Goal: Task Accomplishment & Management: Complete application form

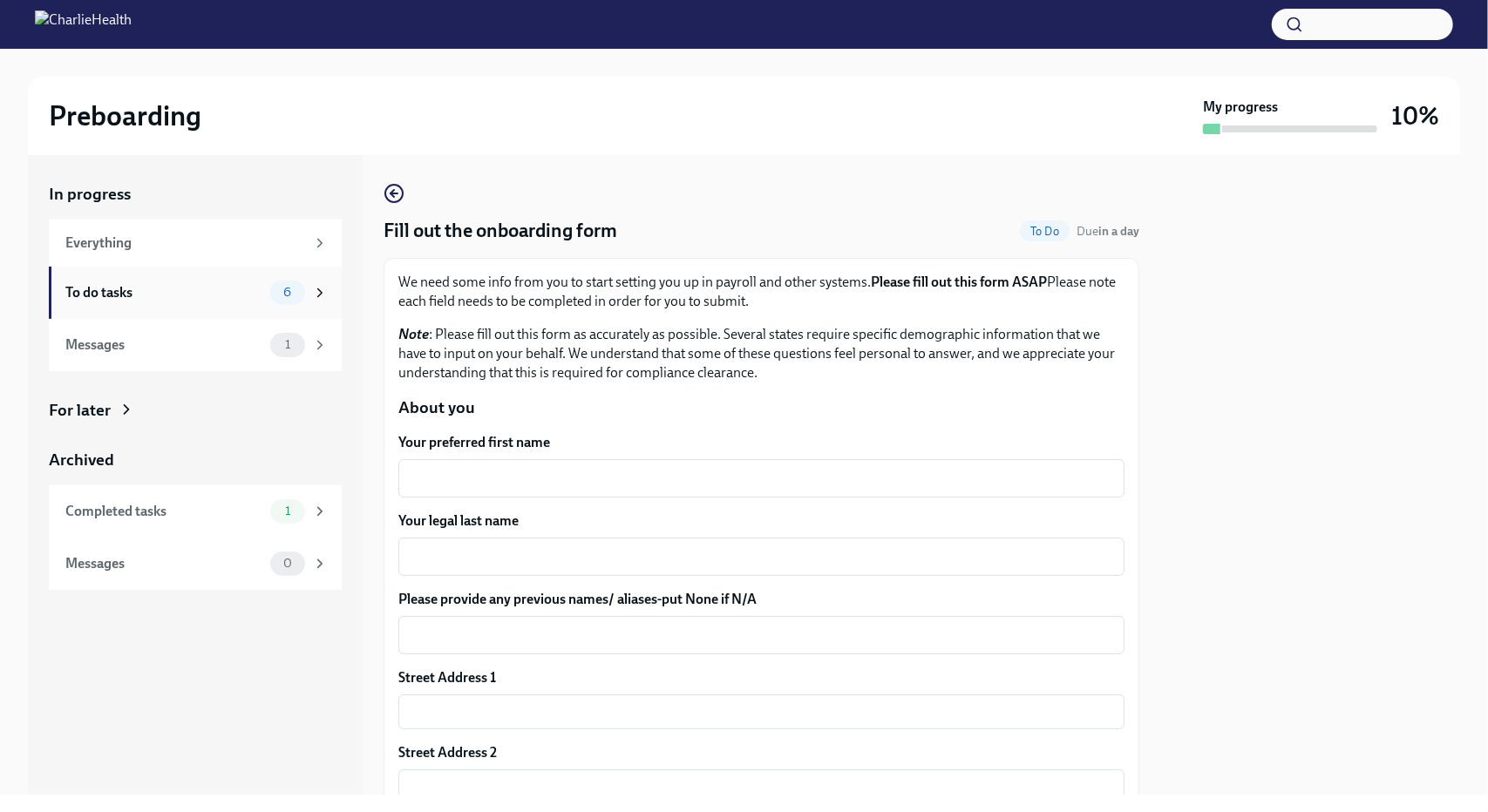
click at [207, 292] on div "To do tasks" at bounding box center [164, 293] width 197 height 20
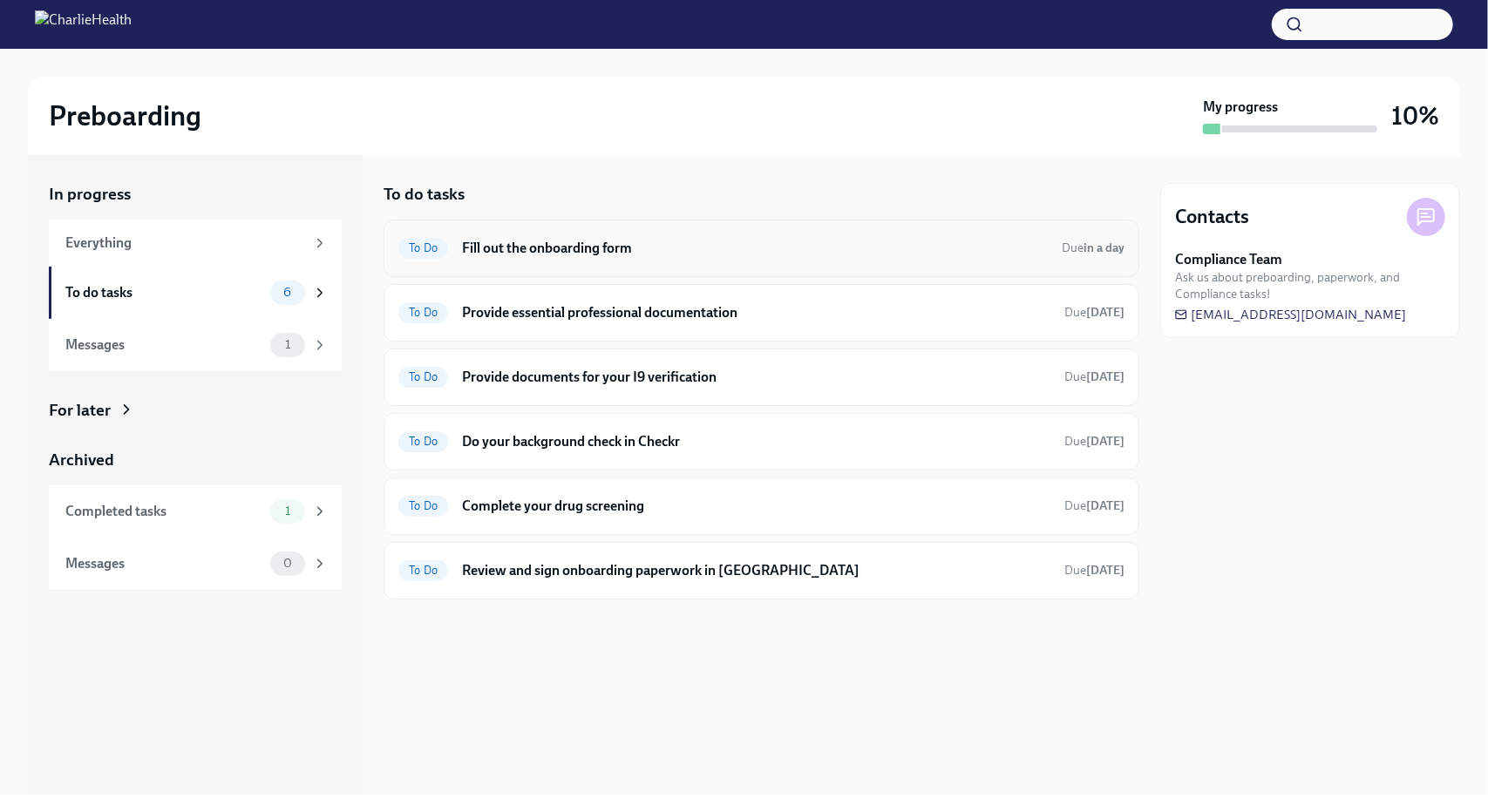
click at [569, 243] on h6 "Fill out the onboarding form" at bounding box center [754, 248] width 585 height 20
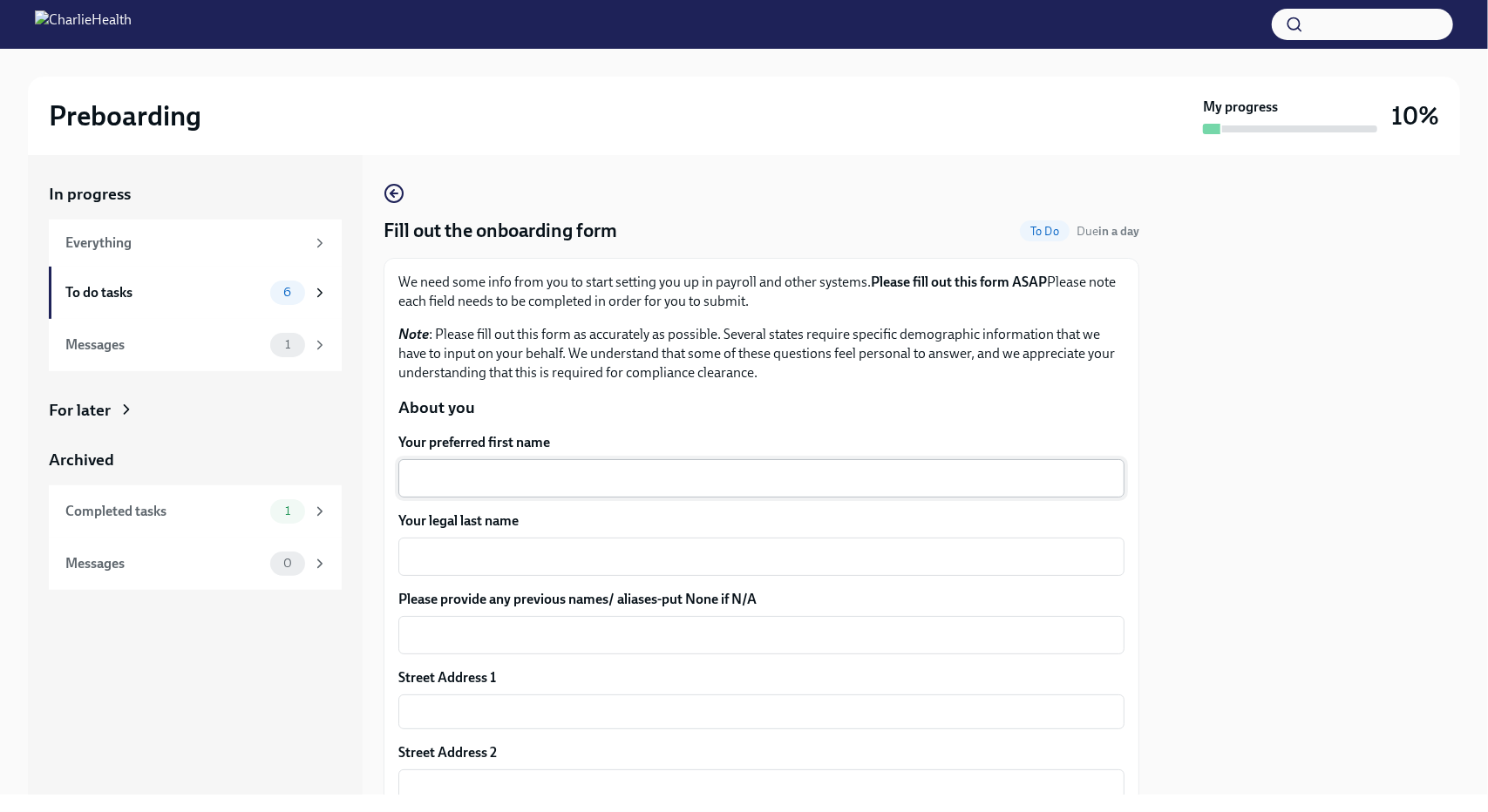
click at [591, 477] on textarea "Your preferred first name" at bounding box center [761, 478] width 705 height 21
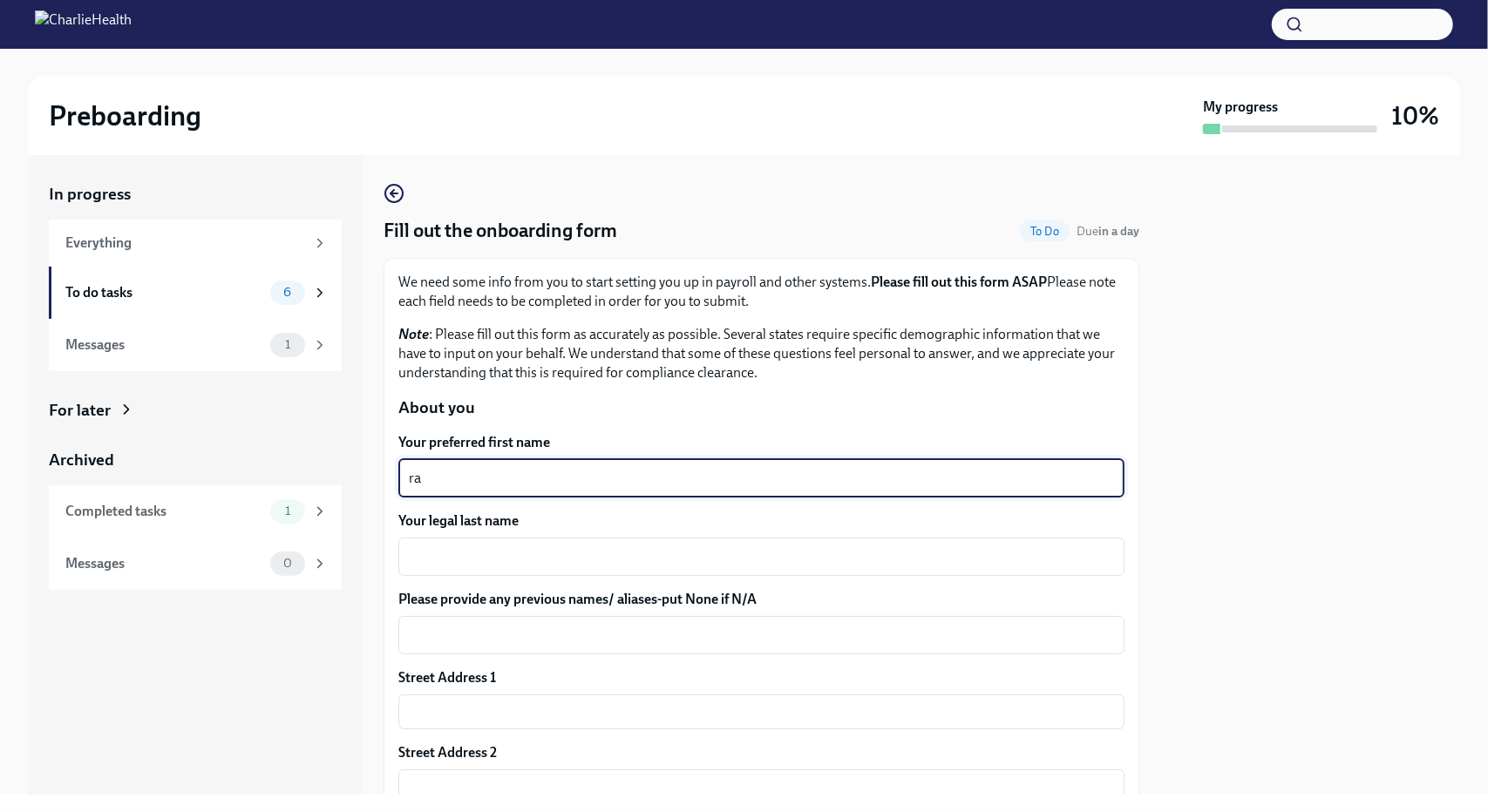
type textarea "r"
type textarea "[PERSON_NAME]"
click at [549, 548] on textarea "Your legal last name" at bounding box center [761, 557] width 705 height 21
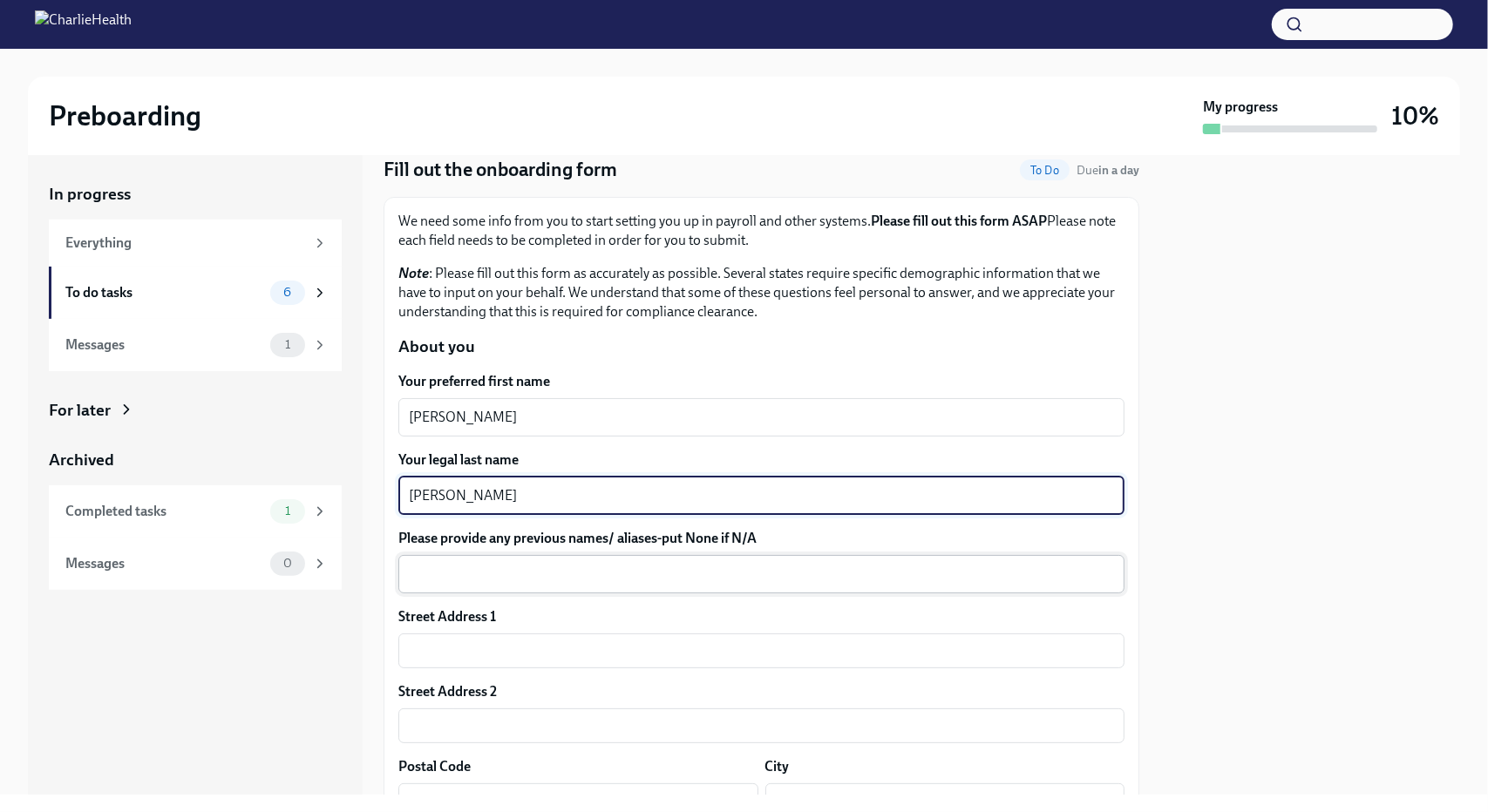
scroll to position [87, 0]
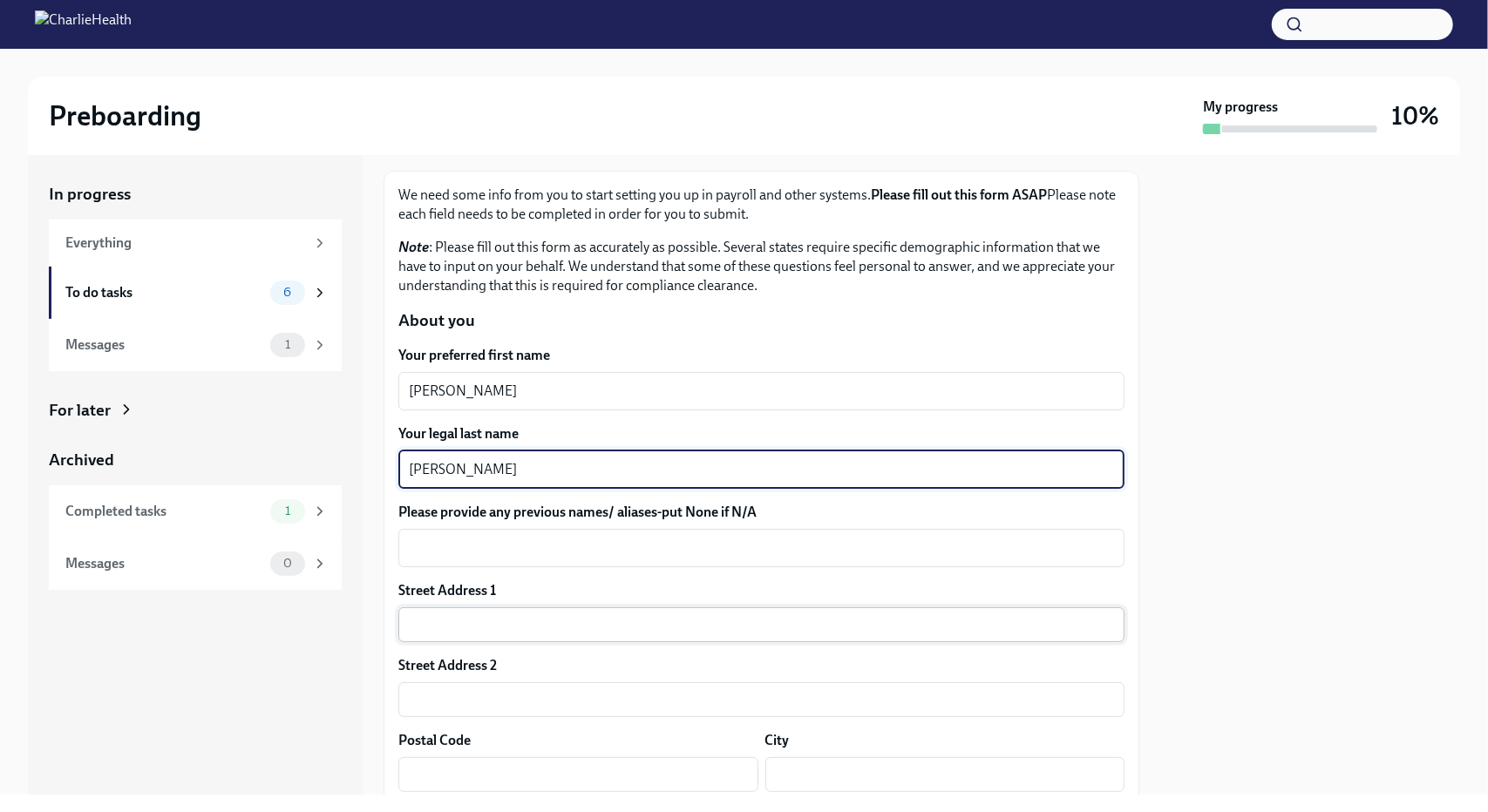
type textarea "[PERSON_NAME]"
click at [511, 611] on input "text" at bounding box center [761, 624] width 726 height 35
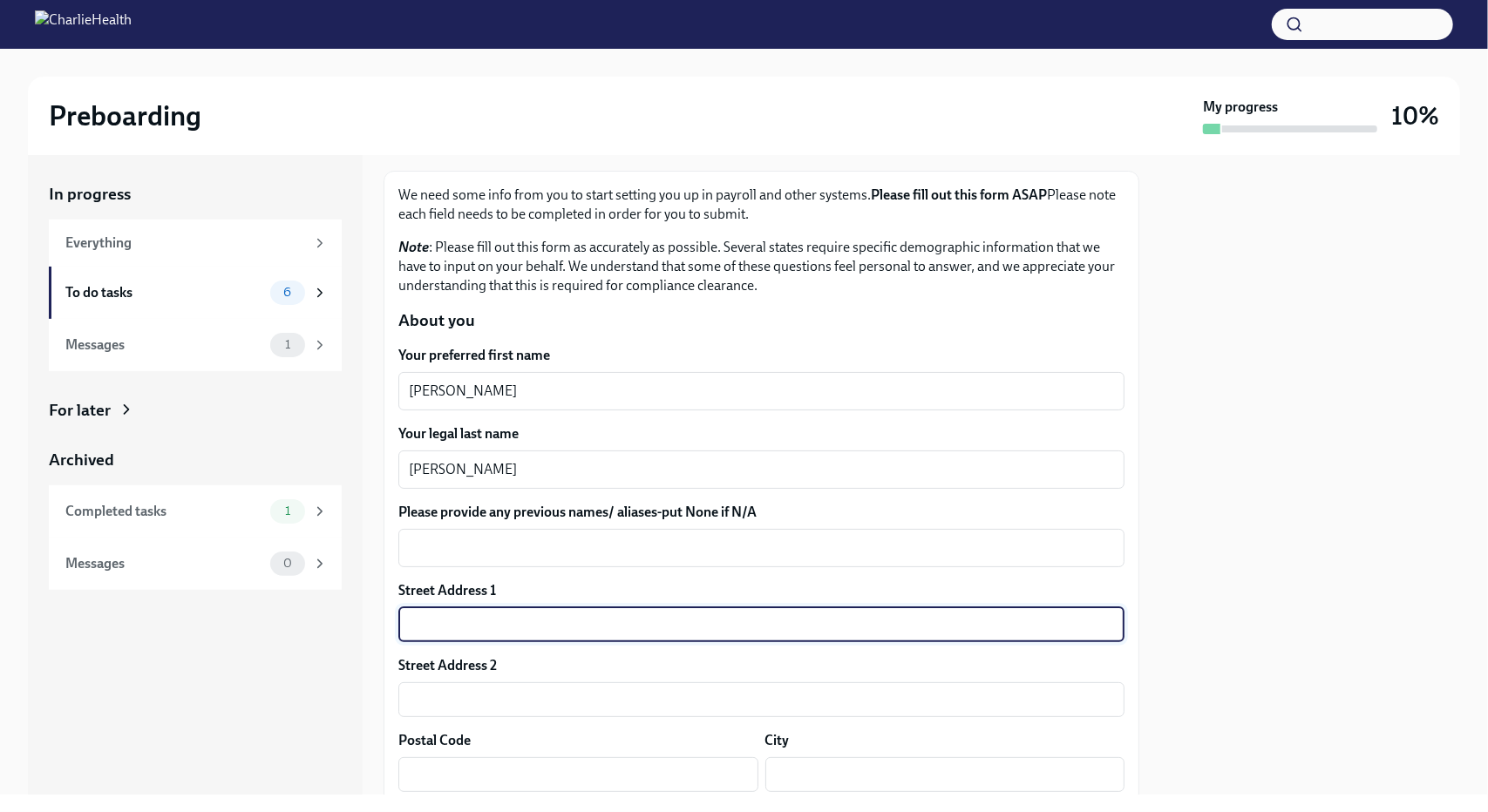
type input "[STREET_ADDRESS]"
type input "99019"
type input "[GEOGRAPHIC_DATA]"
type input "[US_STATE]"
type input "US"
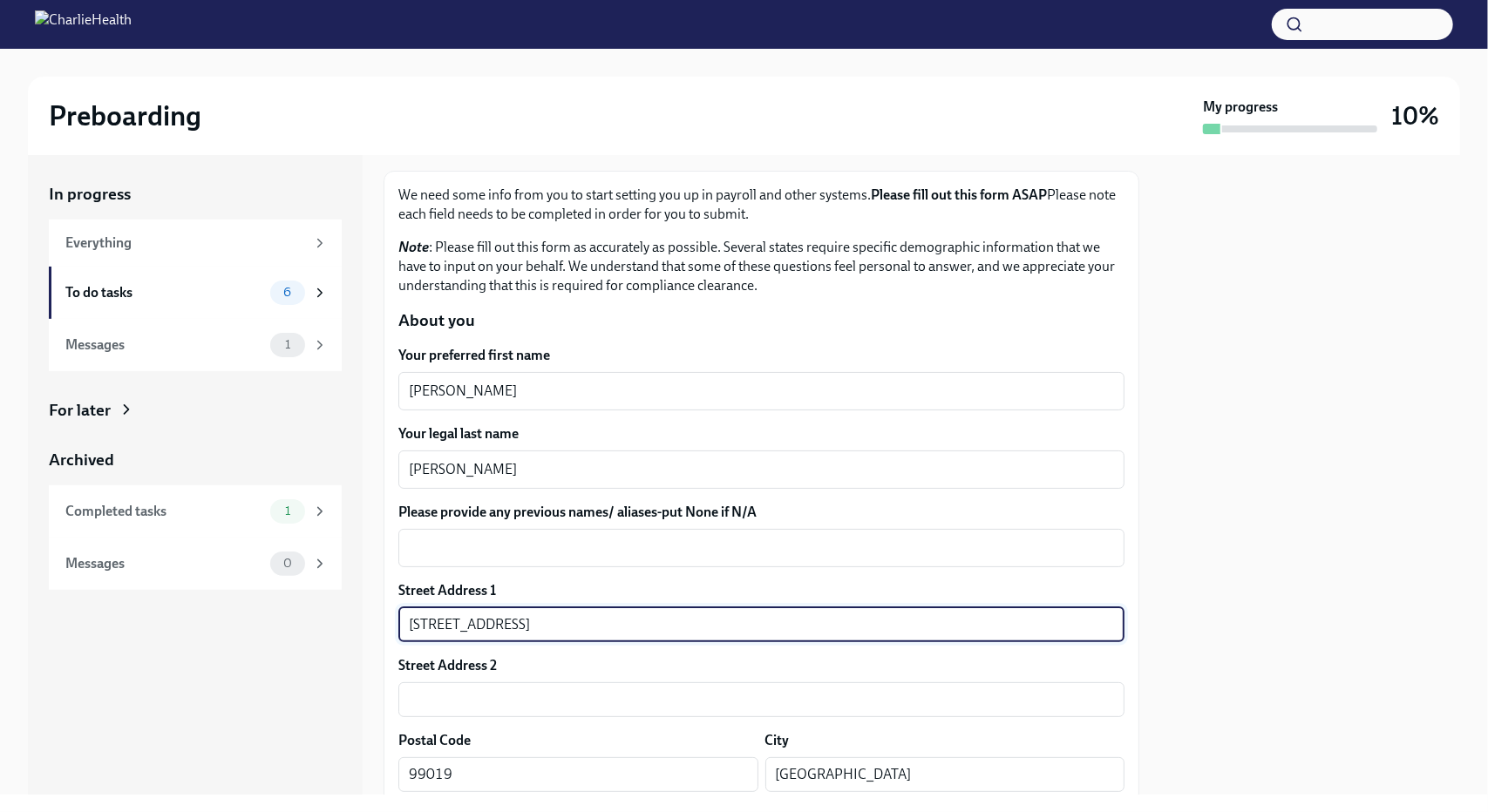
click at [1206, 583] on div at bounding box center [1309, 474] width 300 height 639
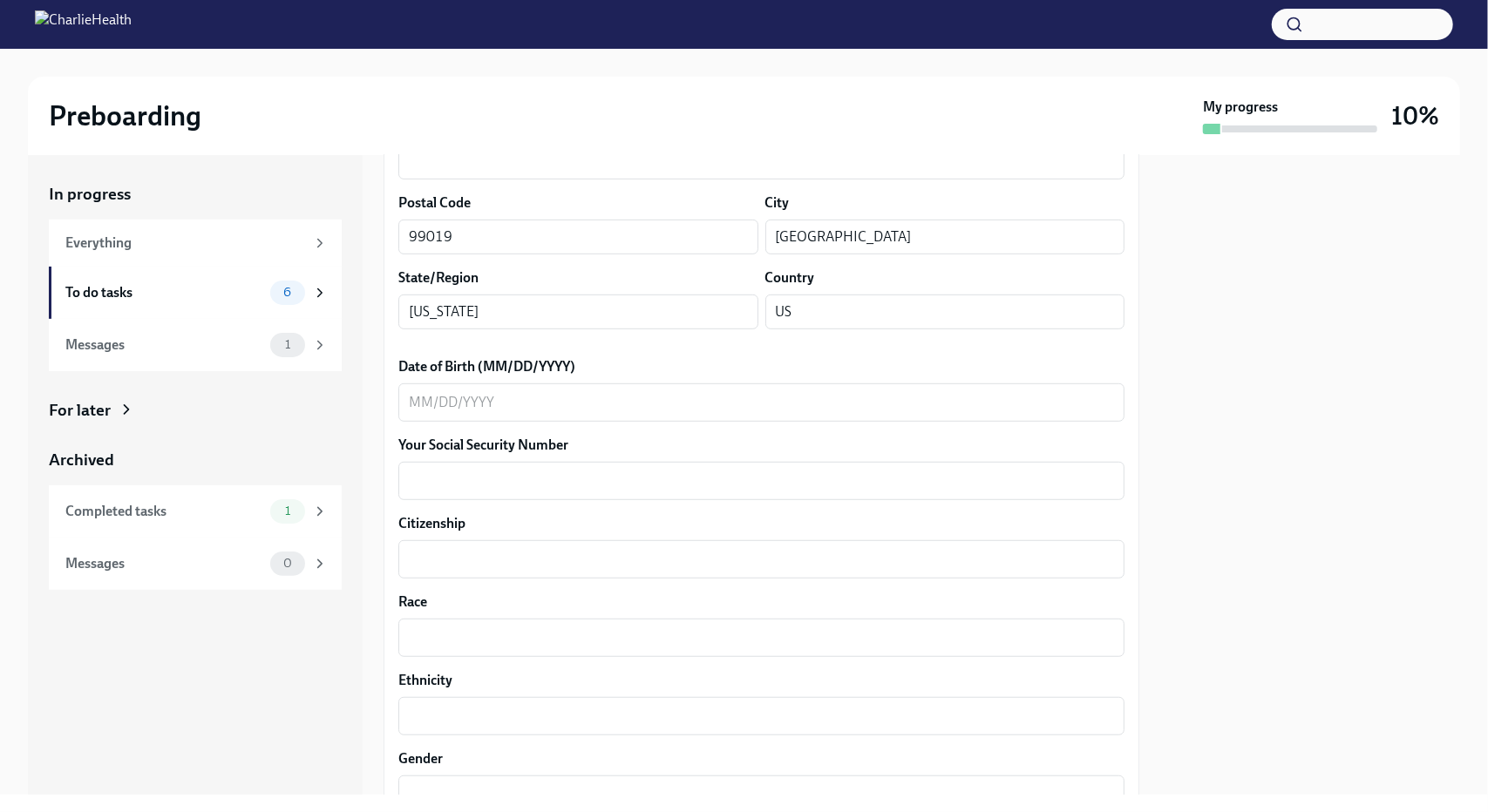
scroll to position [639, 0]
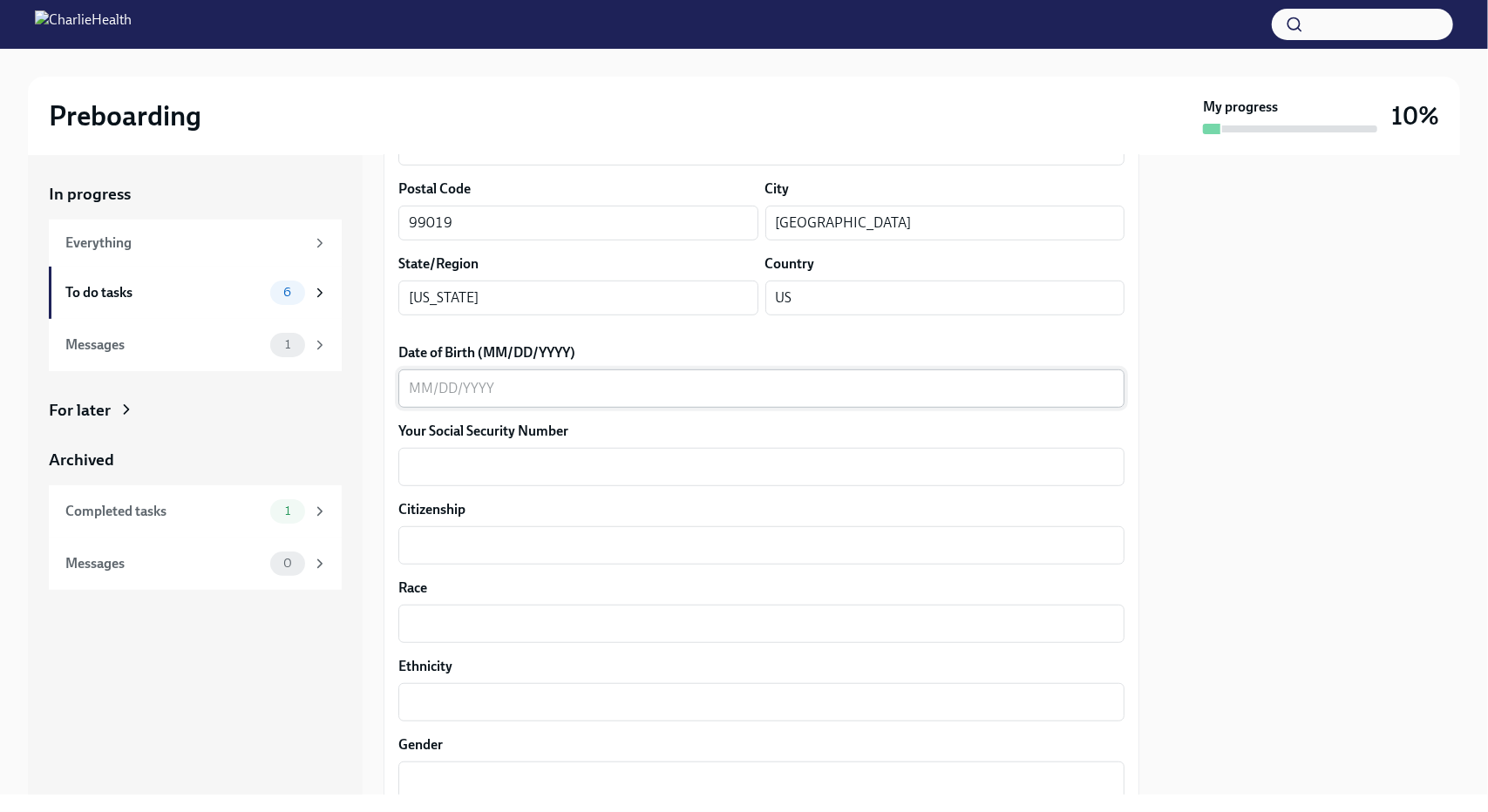
click at [590, 397] on textarea "Date of Birth (MM/DD/YYYY)" at bounding box center [761, 389] width 705 height 21
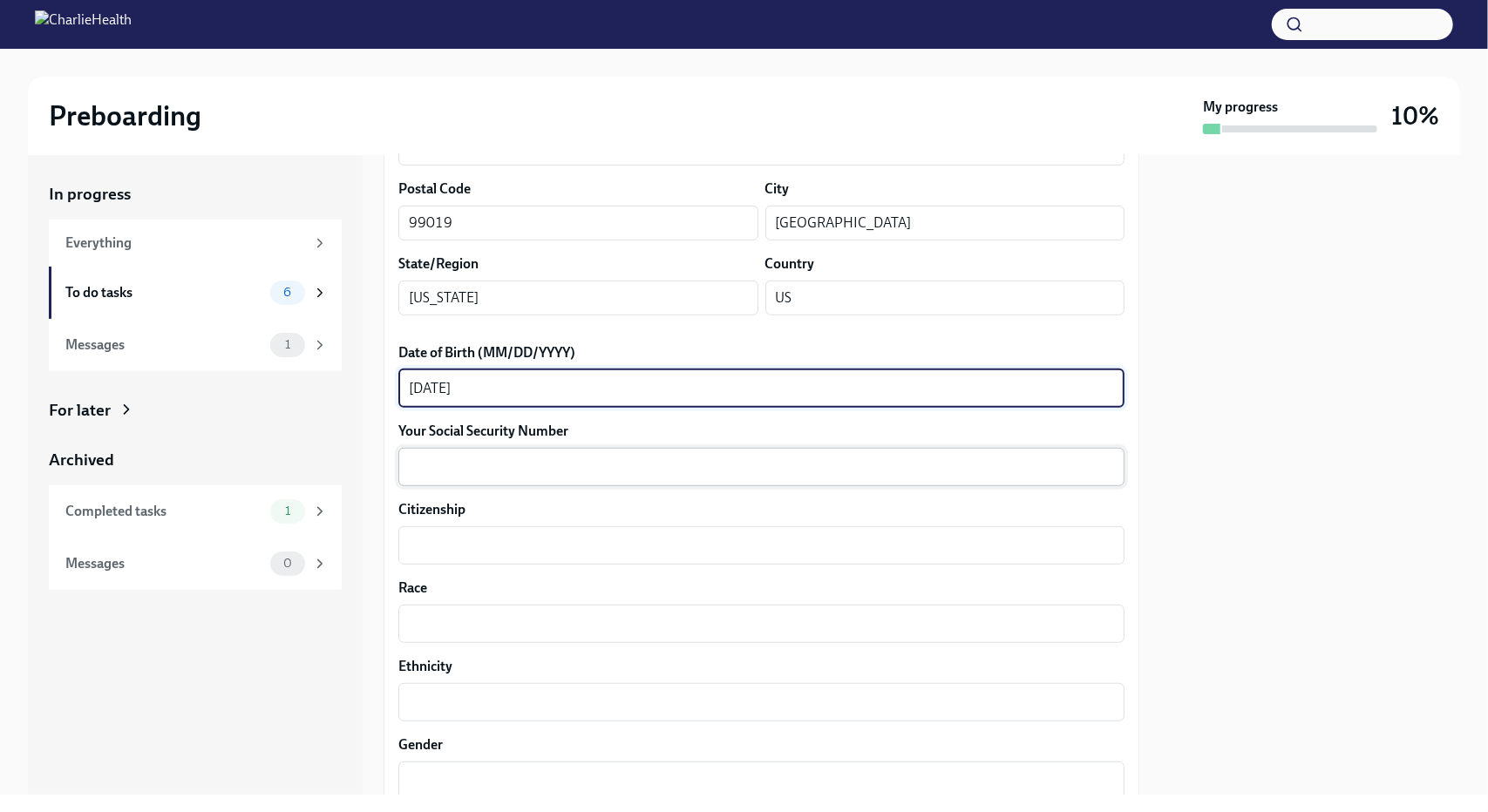
type textarea "[DATE]"
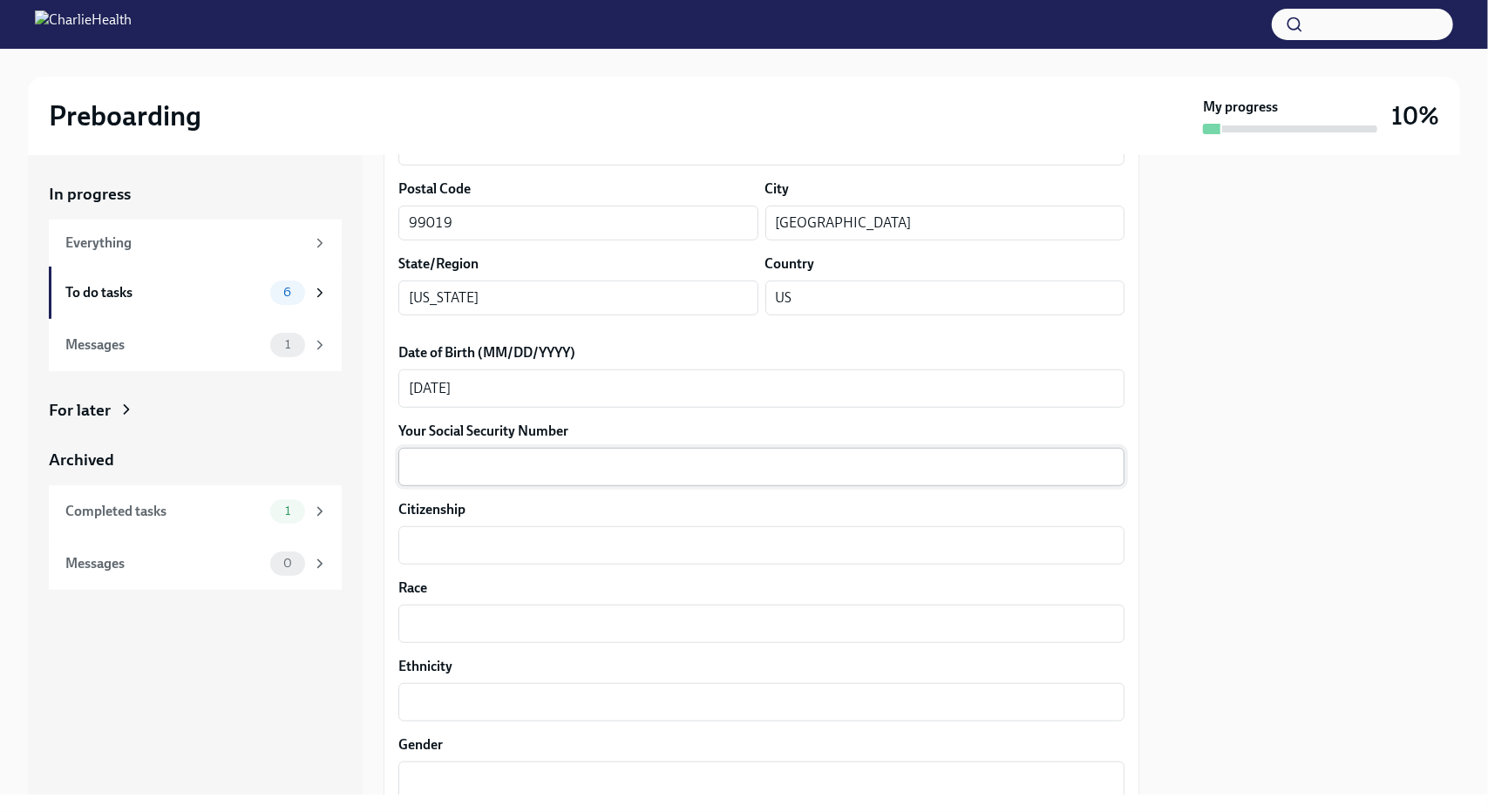
click at [628, 479] on div "x ​" at bounding box center [761, 467] width 726 height 38
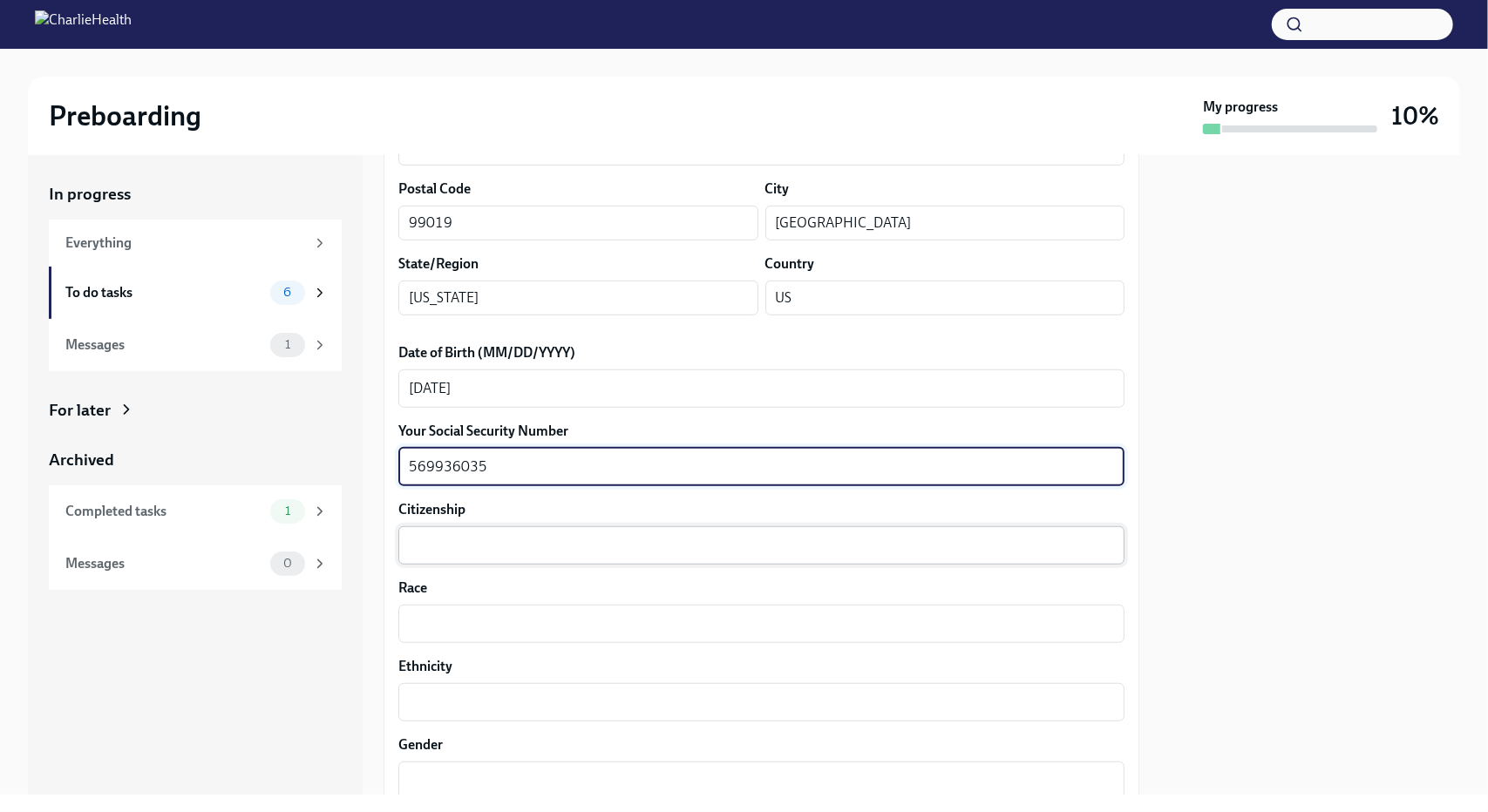
type textarea "569936035"
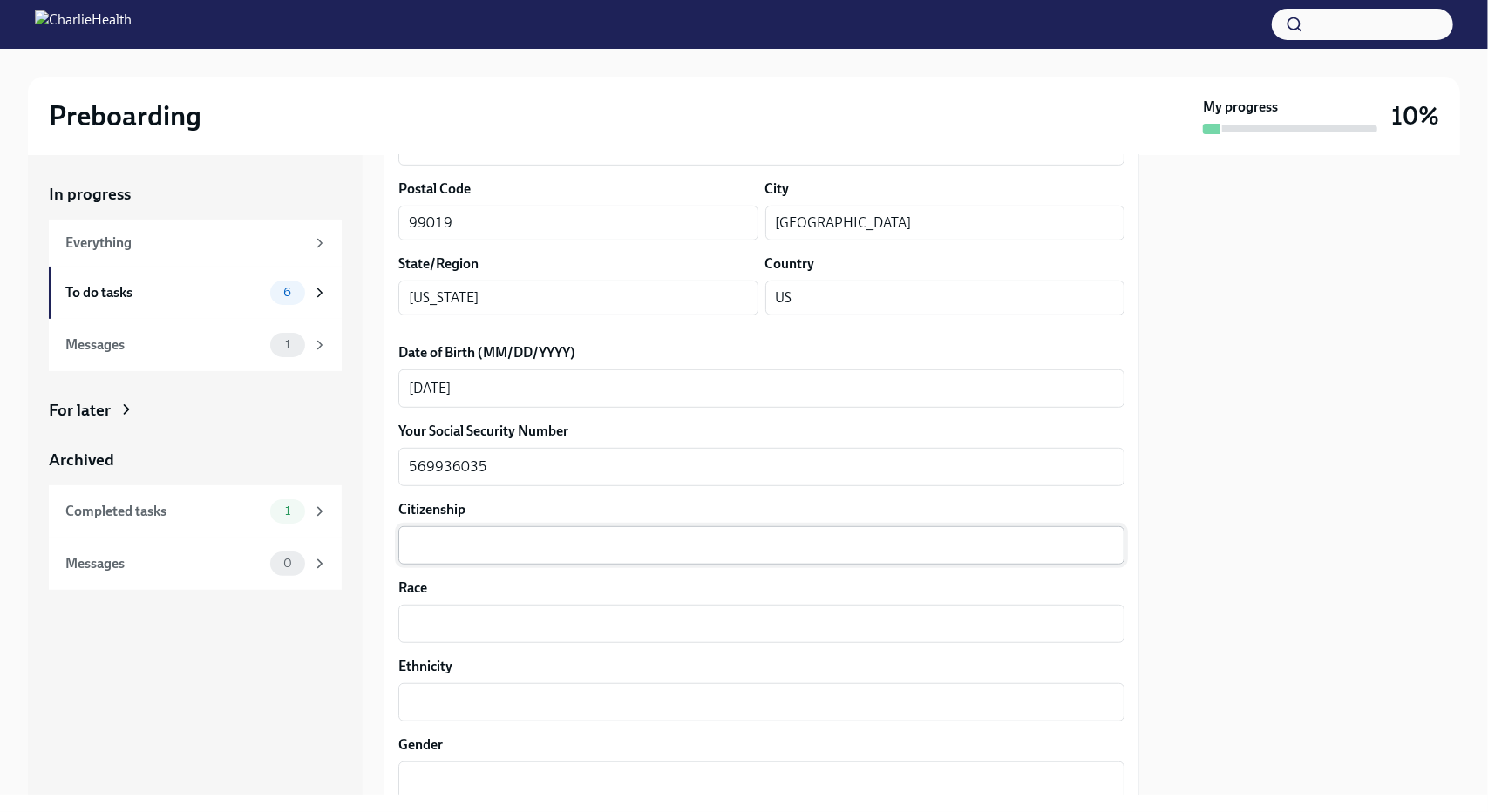
click at [543, 564] on div "x ​" at bounding box center [761, 545] width 726 height 38
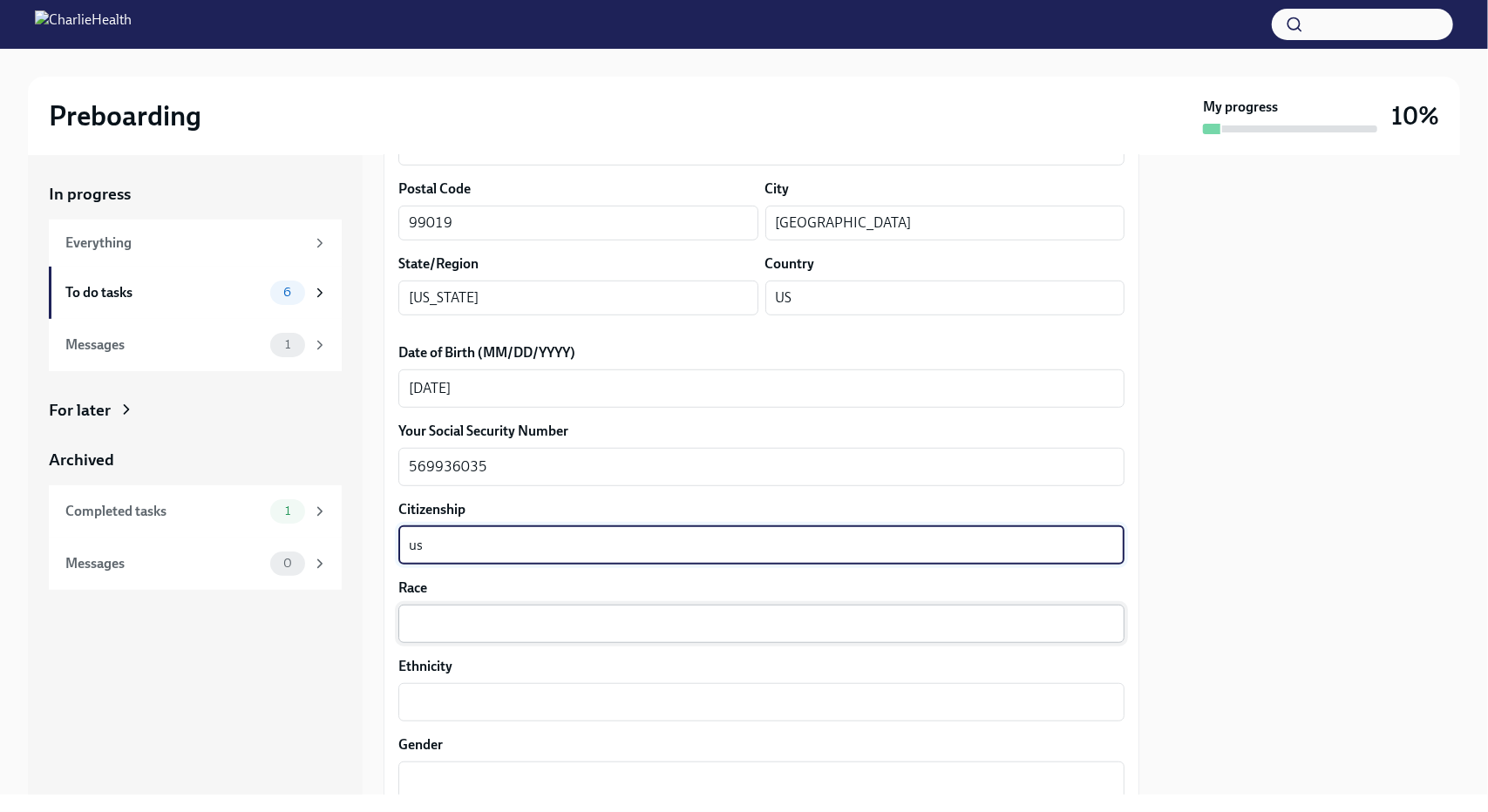
type textarea "us"
click at [526, 629] on textarea "Race" at bounding box center [761, 624] width 705 height 21
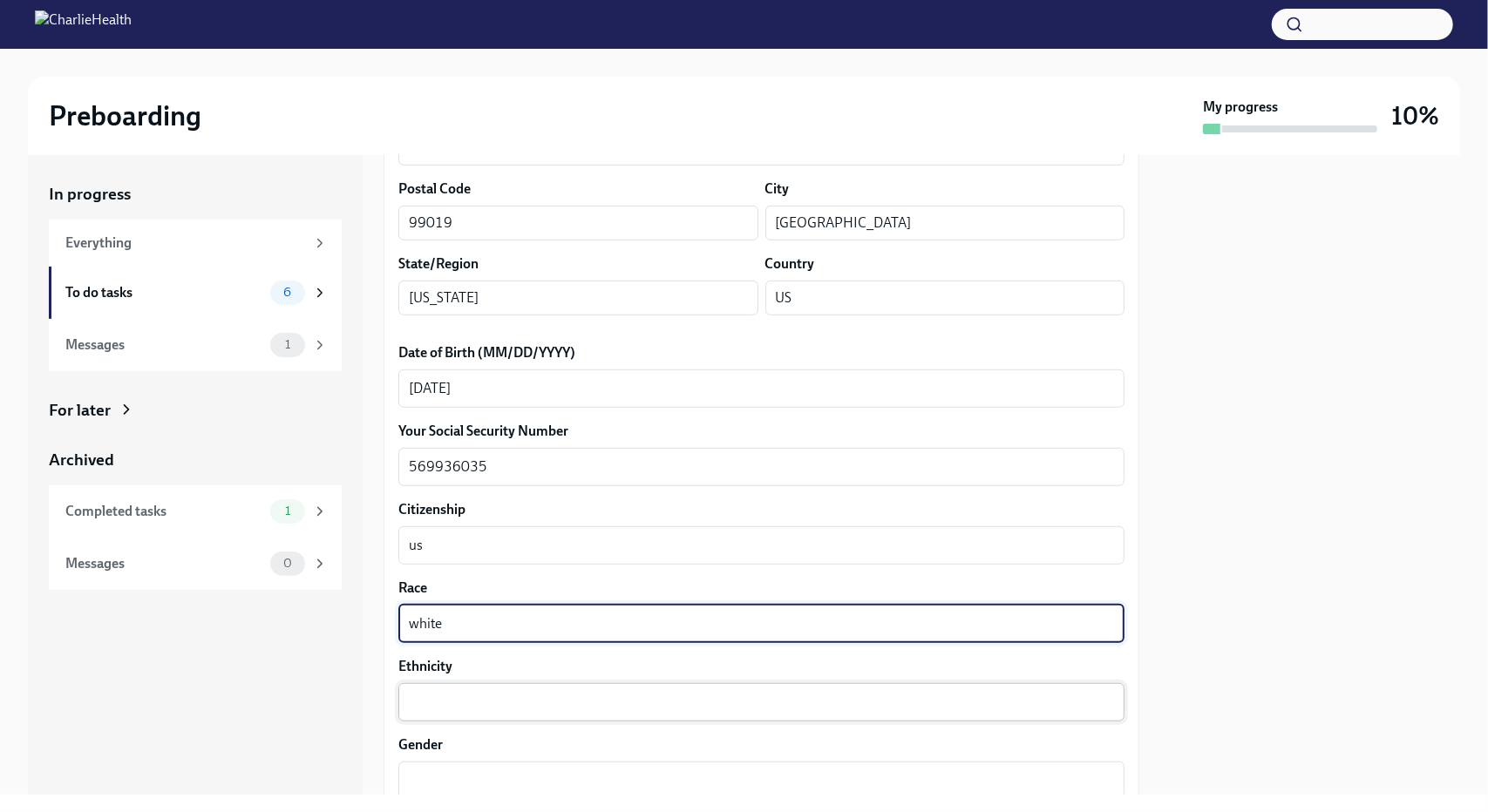
type textarea "white"
click at [470, 695] on textarea "Ethnicity" at bounding box center [761, 703] width 705 height 21
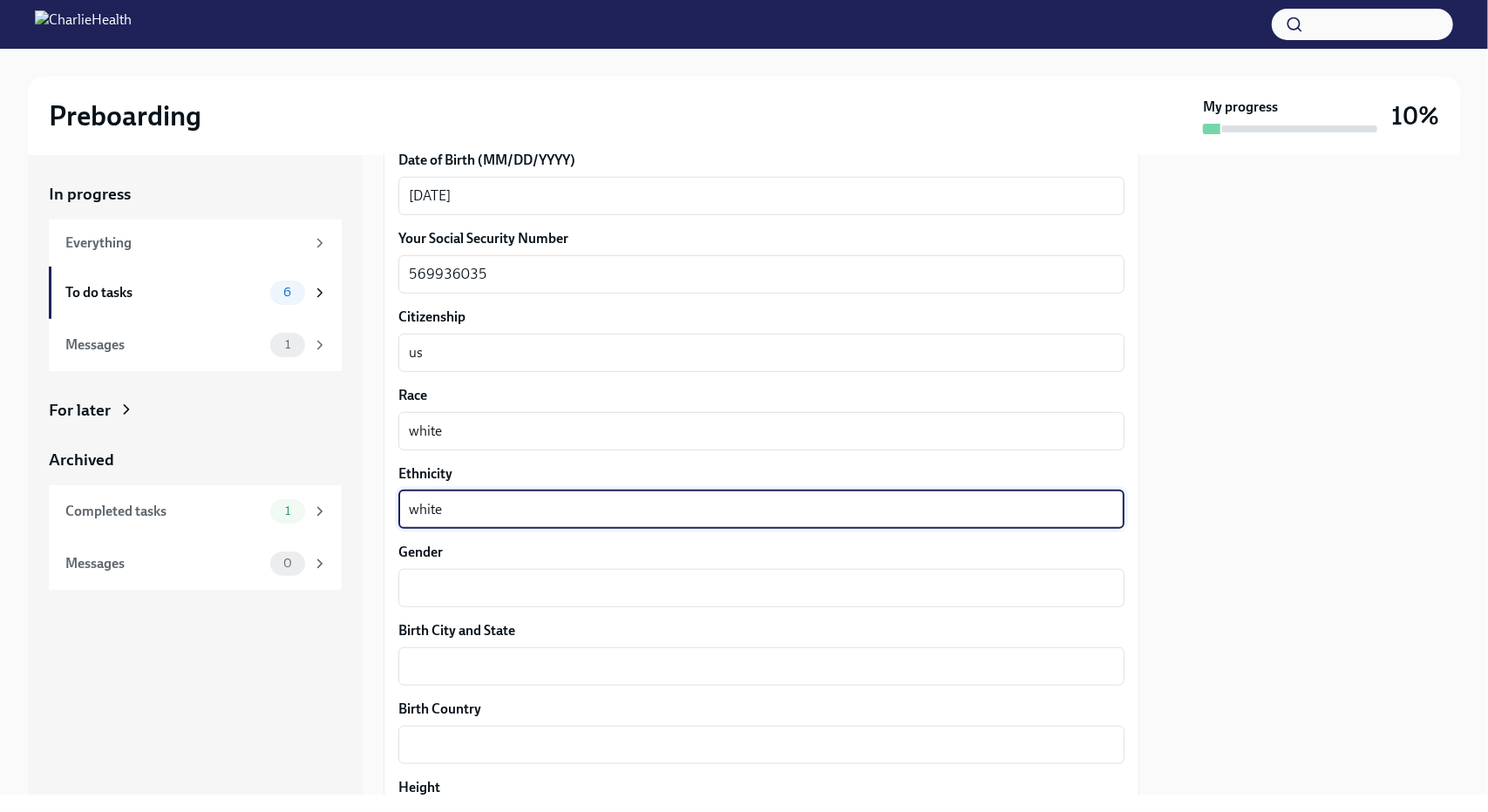
scroll to position [900, 0]
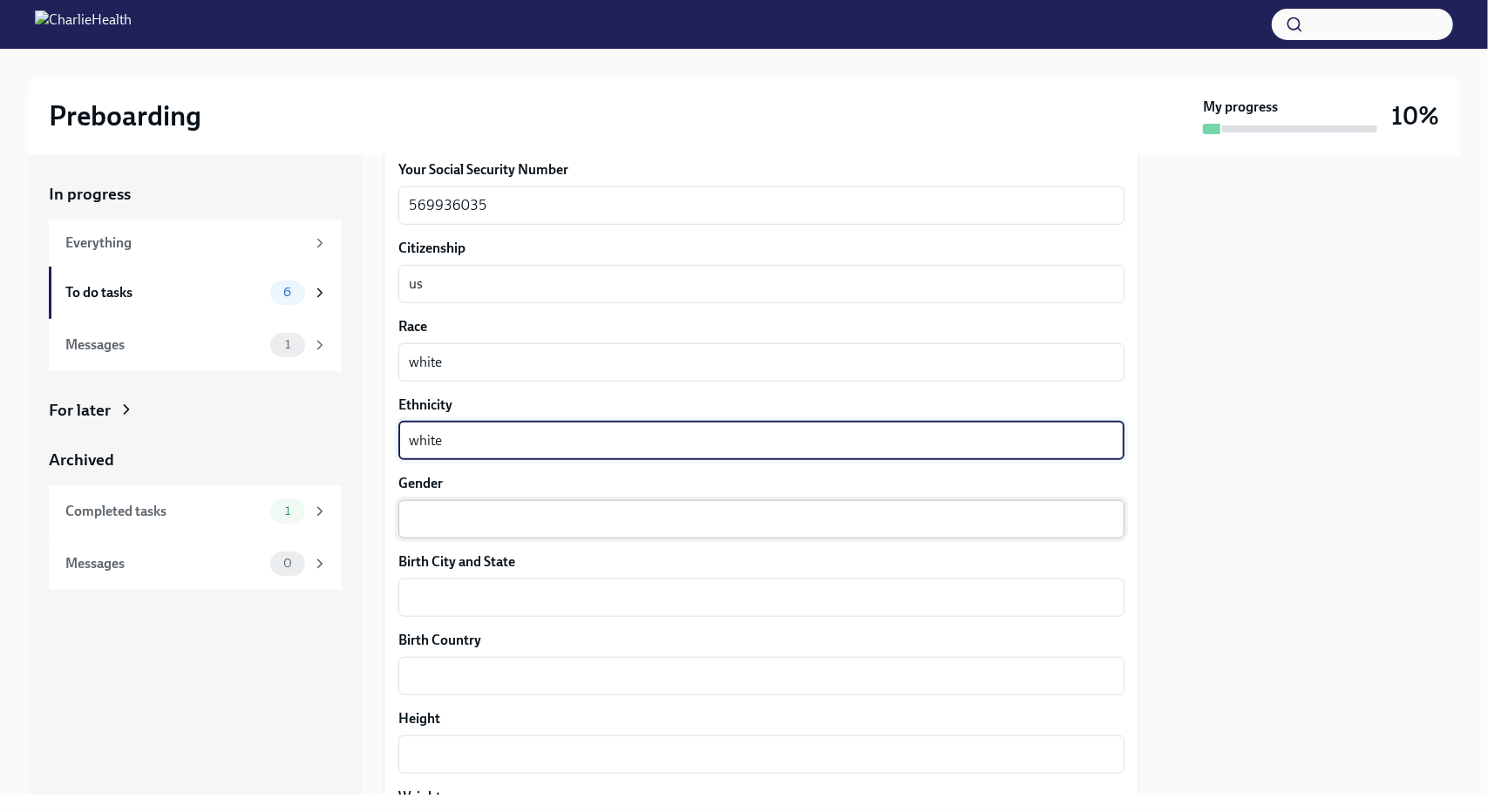
type textarea "white"
click at [478, 510] on textarea "Gender" at bounding box center [761, 519] width 705 height 21
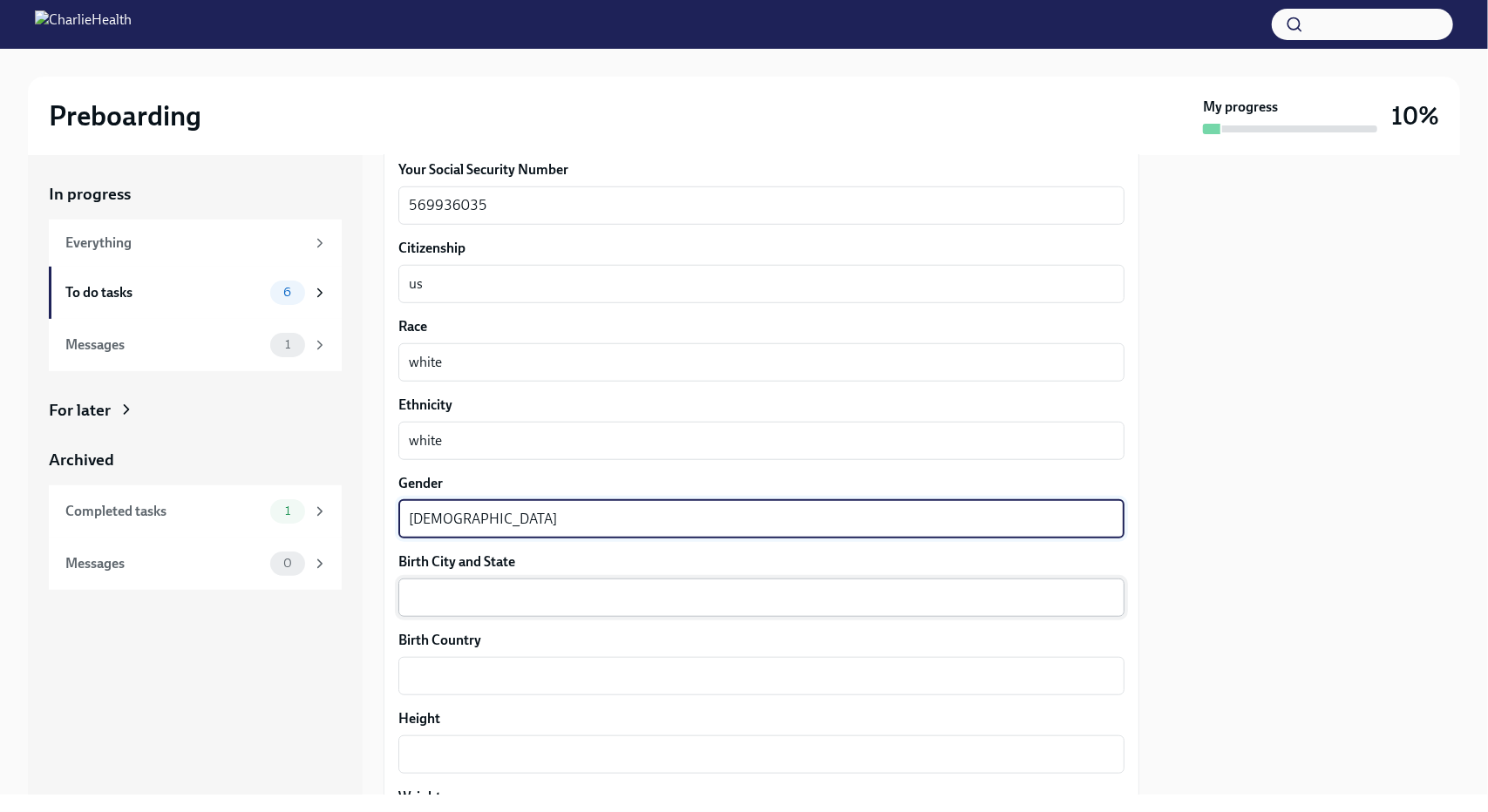
type textarea "[DEMOGRAPHIC_DATA]"
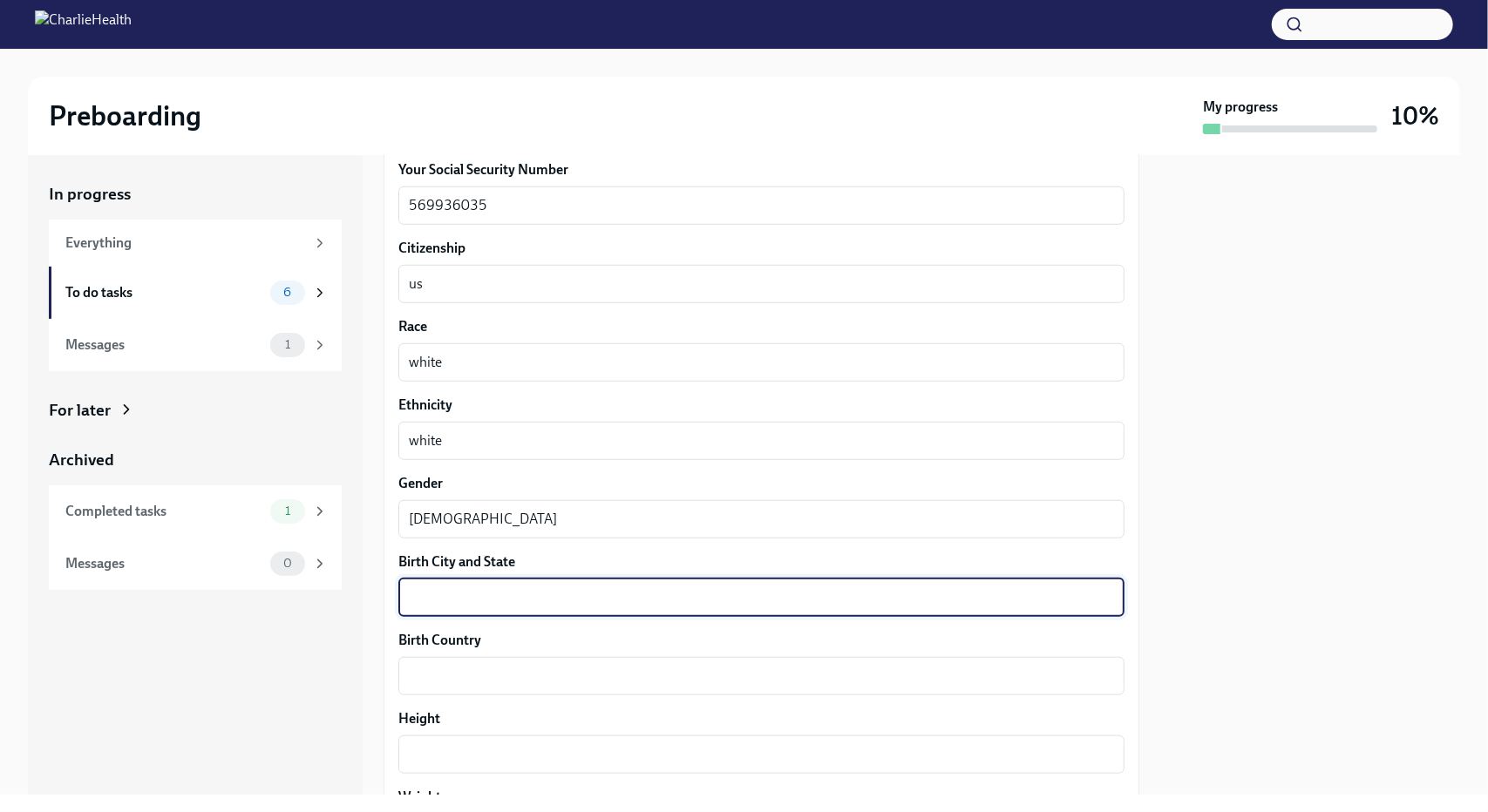
click at [470, 593] on textarea "Birth City and State" at bounding box center [761, 598] width 705 height 21
type textarea "[GEOGRAPHIC_DATA], [GEOGRAPHIC_DATA]"
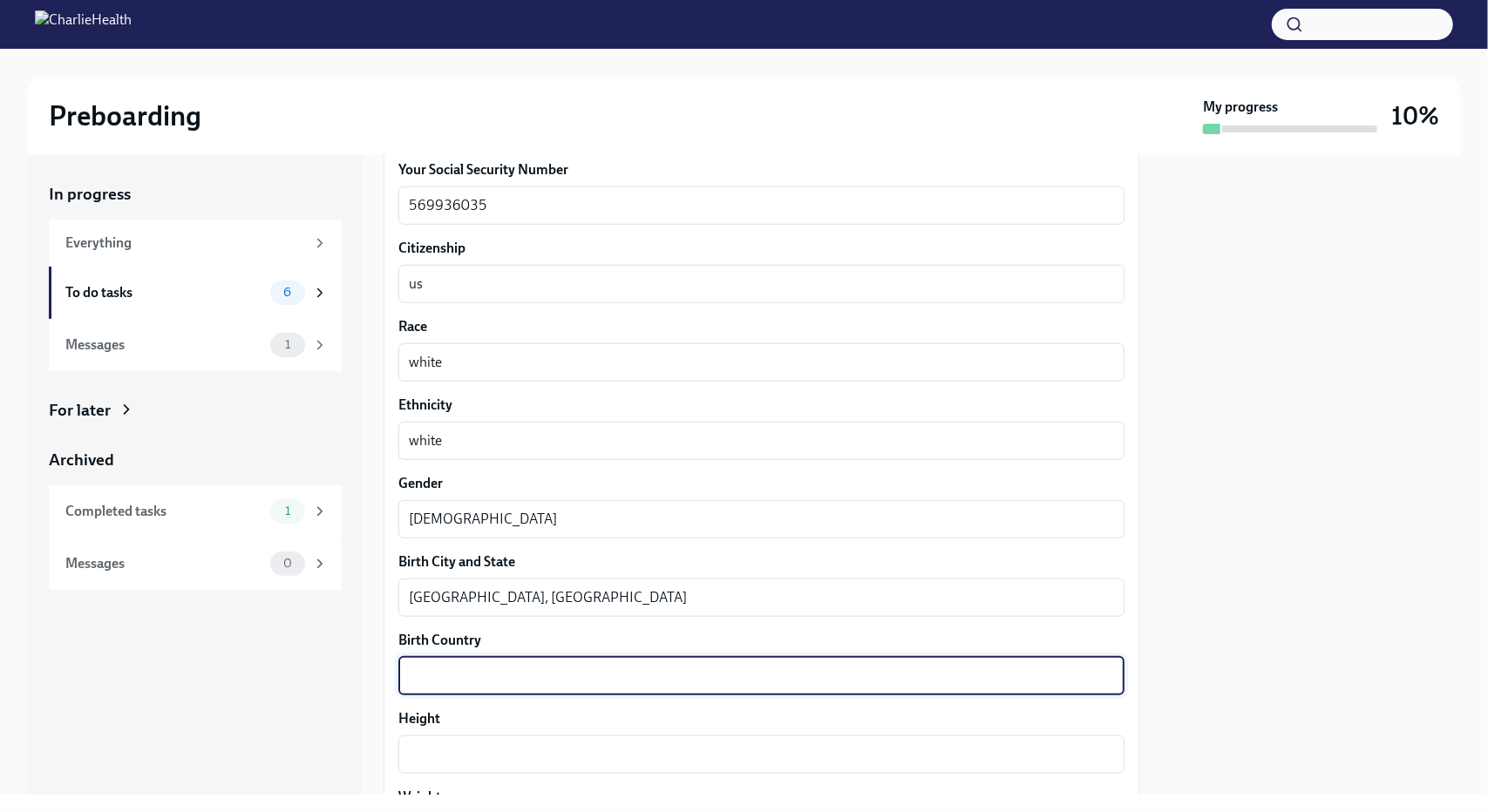
click at [491, 667] on textarea "Birth Country" at bounding box center [761, 677] width 705 height 21
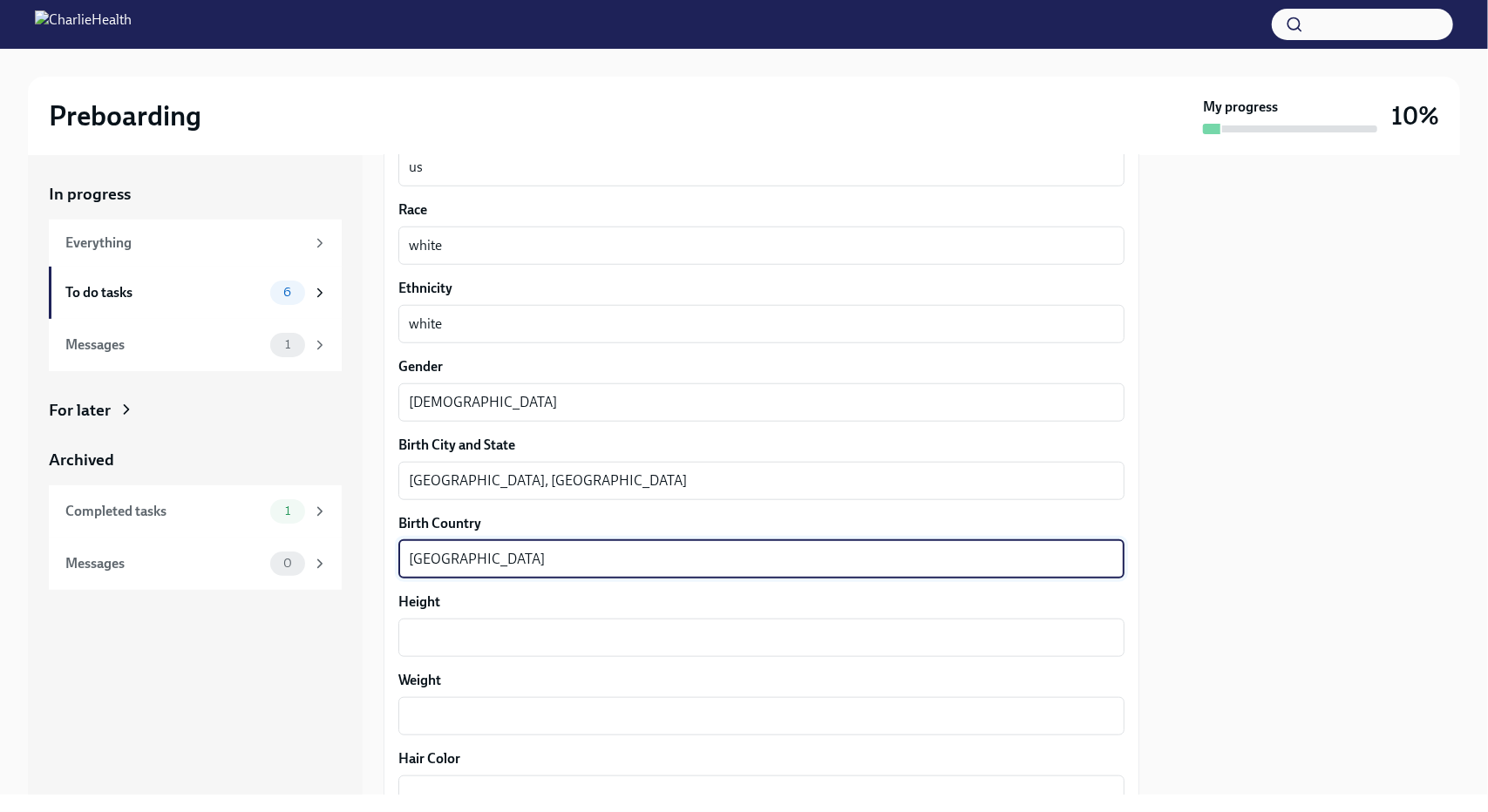
scroll to position [1162, 0]
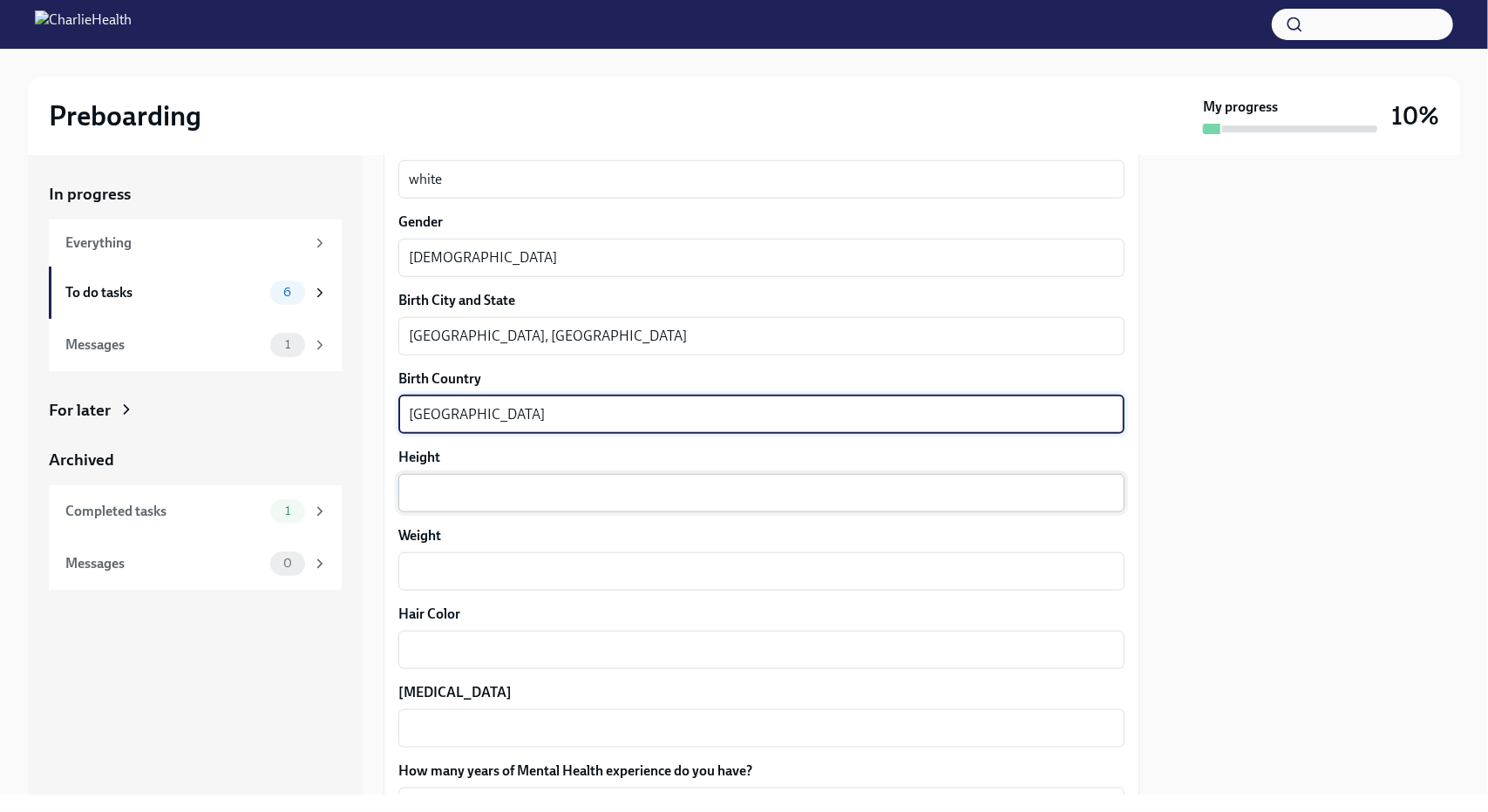
type textarea "[GEOGRAPHIC_DATA]"
click at [486, 494] on textarea "Height" at bounding box center [761, 494] width 705 height 21
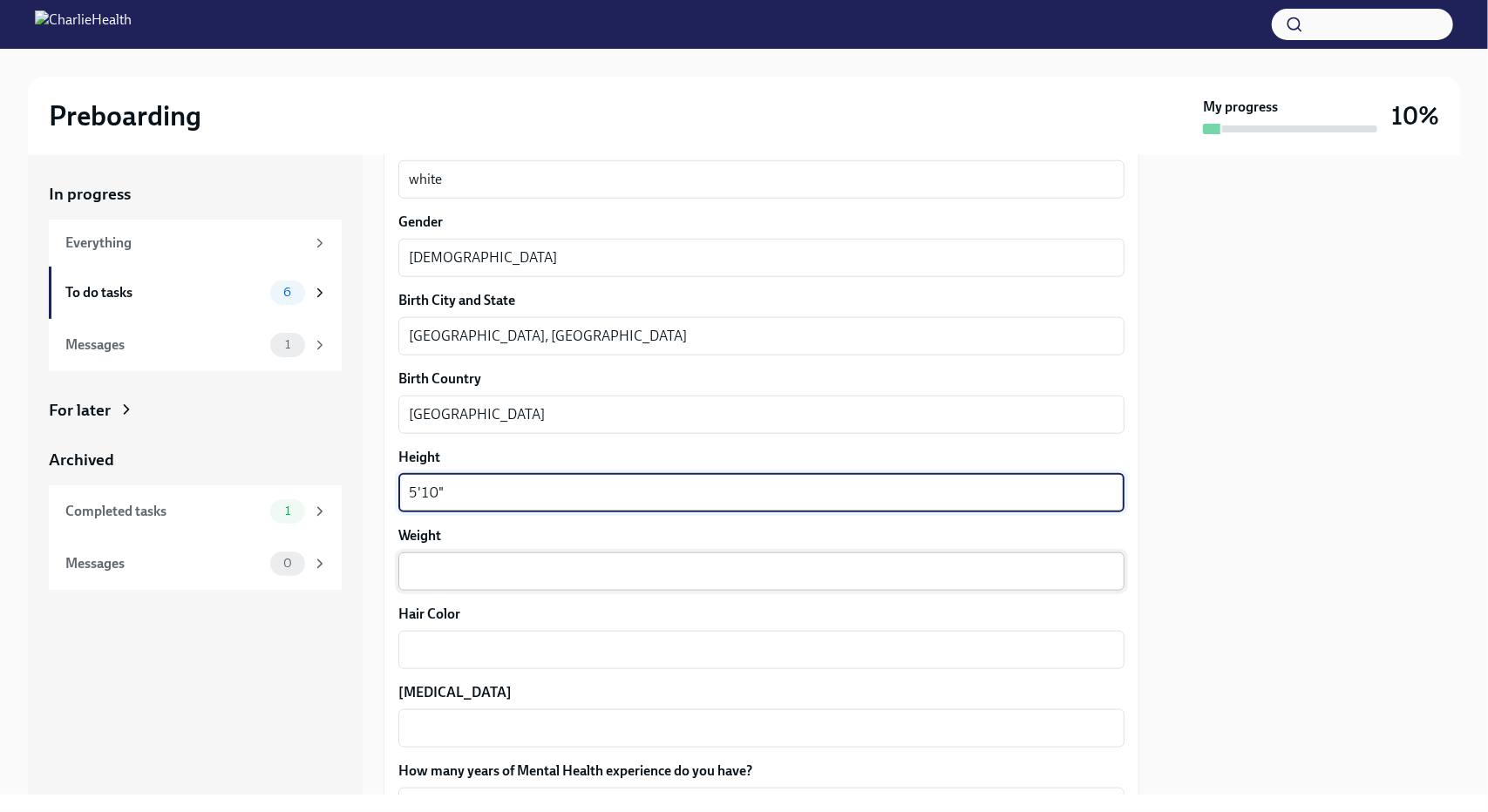
type textarea "5'10""
click at [472, 575] on textarea "Weight" at bounding box center [761, 572] width 705 height 21
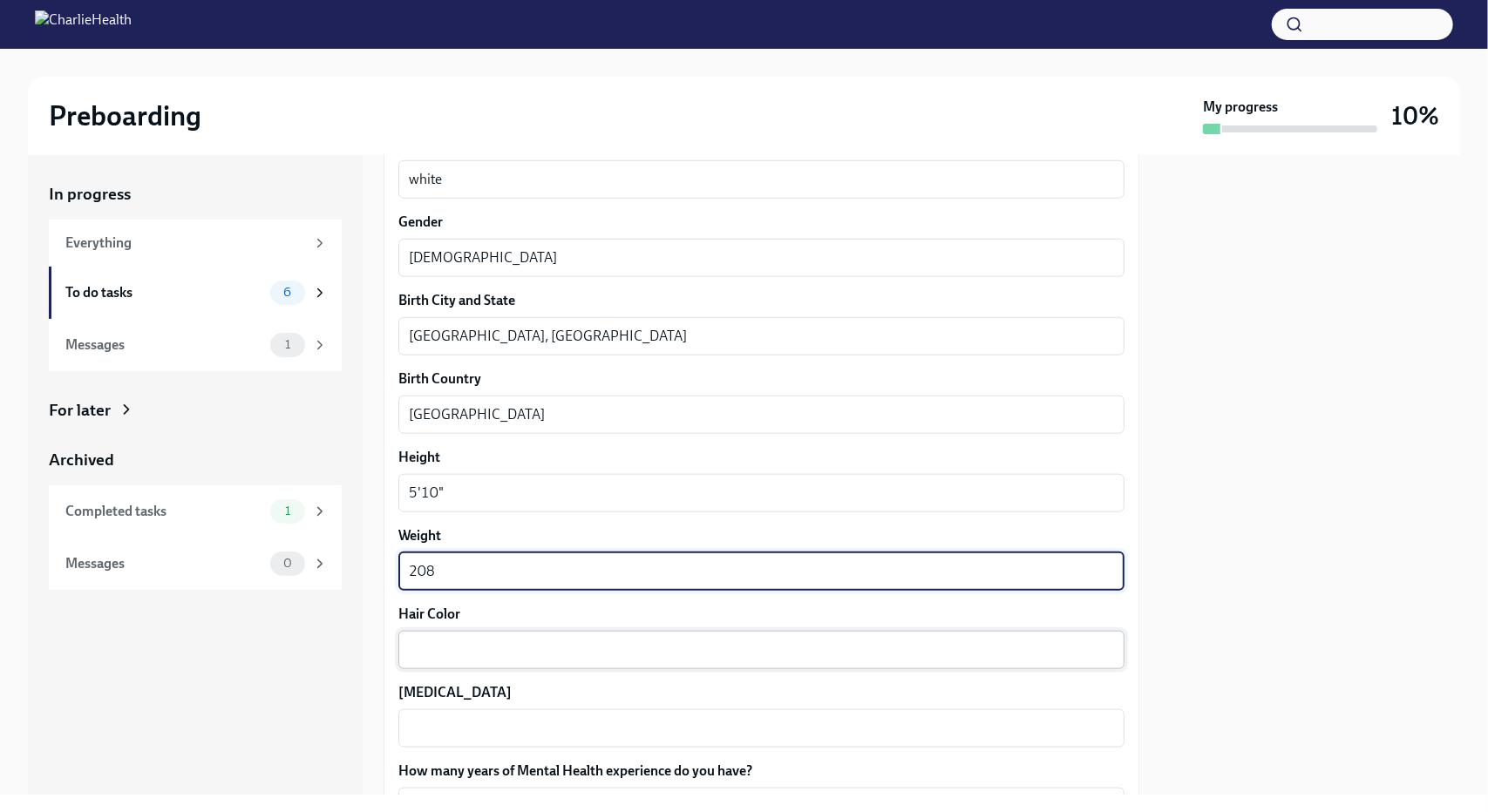
type textarea "208"
click at [470, 645] on textarea "Hair Color" at bounding box center [761, 650] width 705 height 21
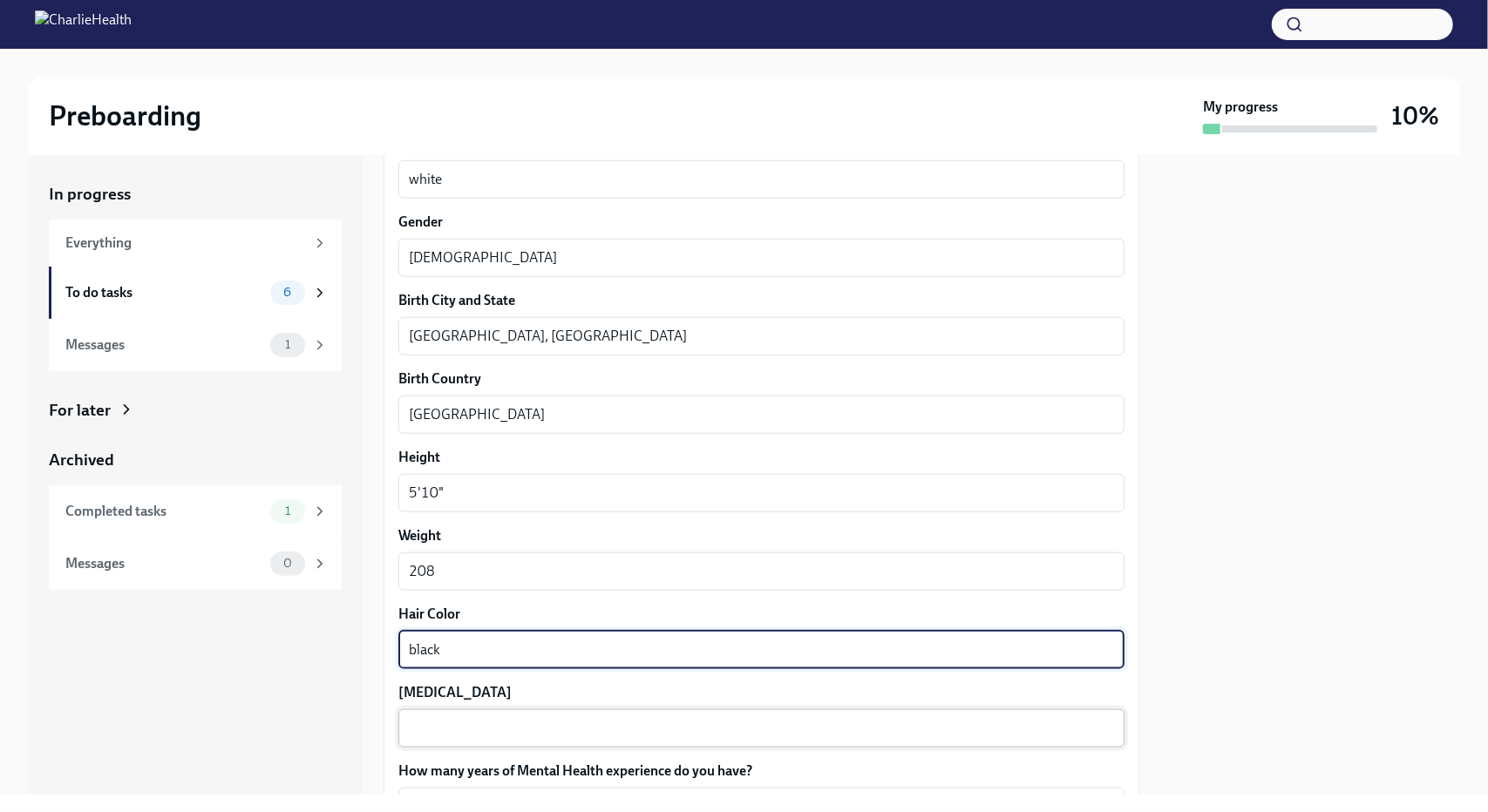
type textarea "black"
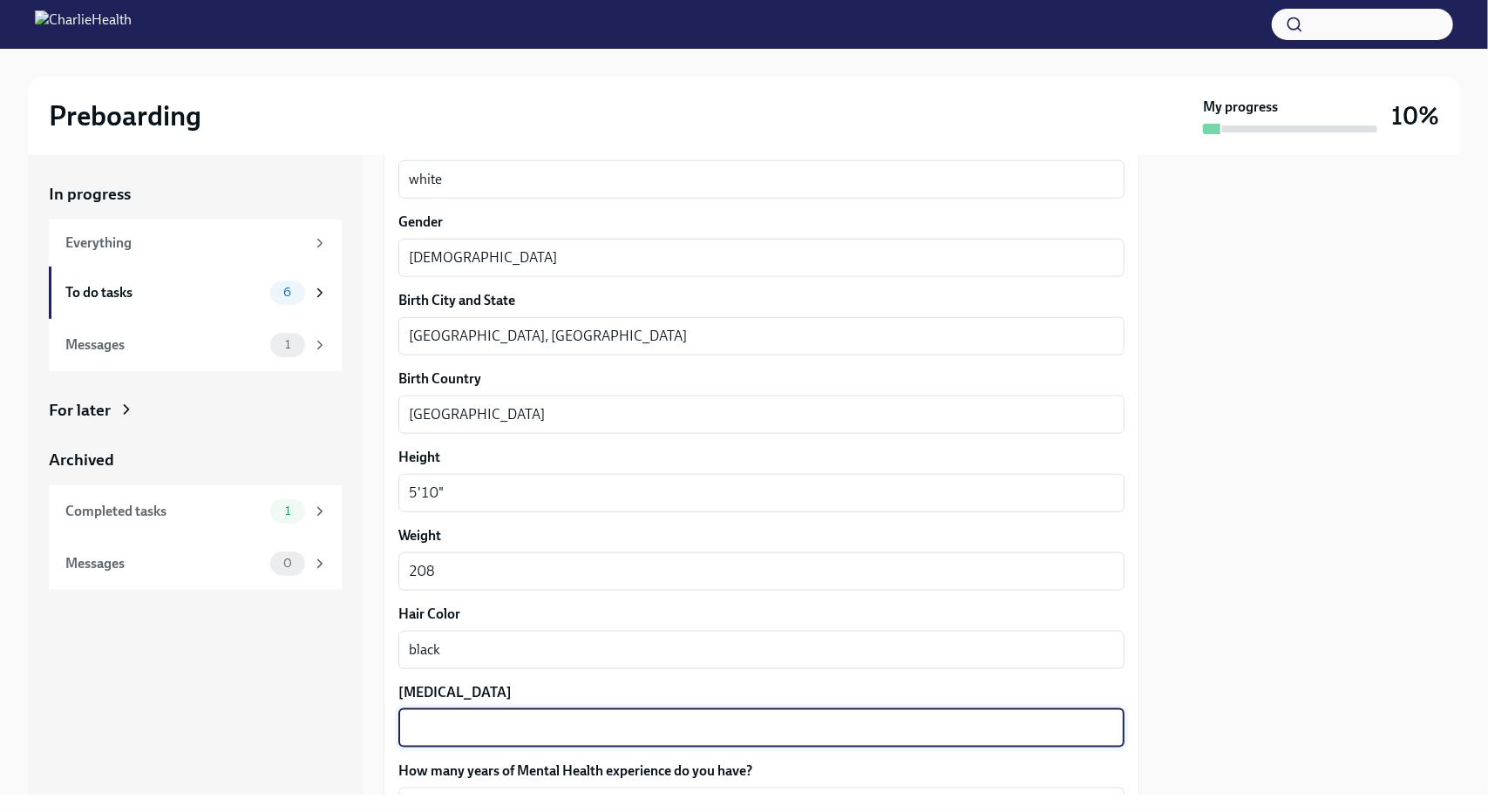
click at [454, 728] on textarea "[MEDICAL_DATA]" at bounding box center [761, 728] width 705 height 21
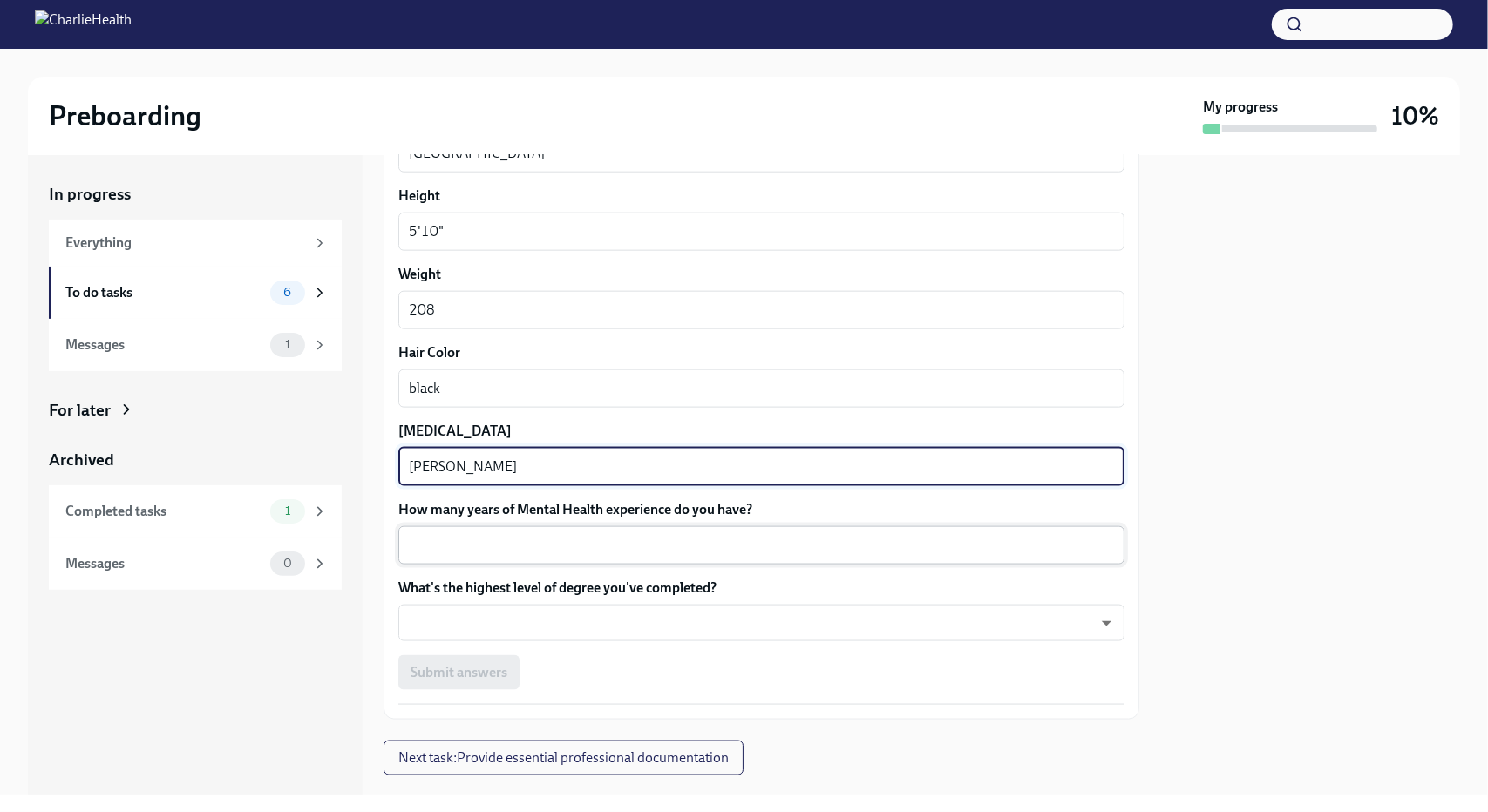
type textarea "[PERSON_NAME]"
click at [563, 535] on textarea "How many years of Mental Health experience do you have?" at bounding box center [761, 546] width 705 height 21
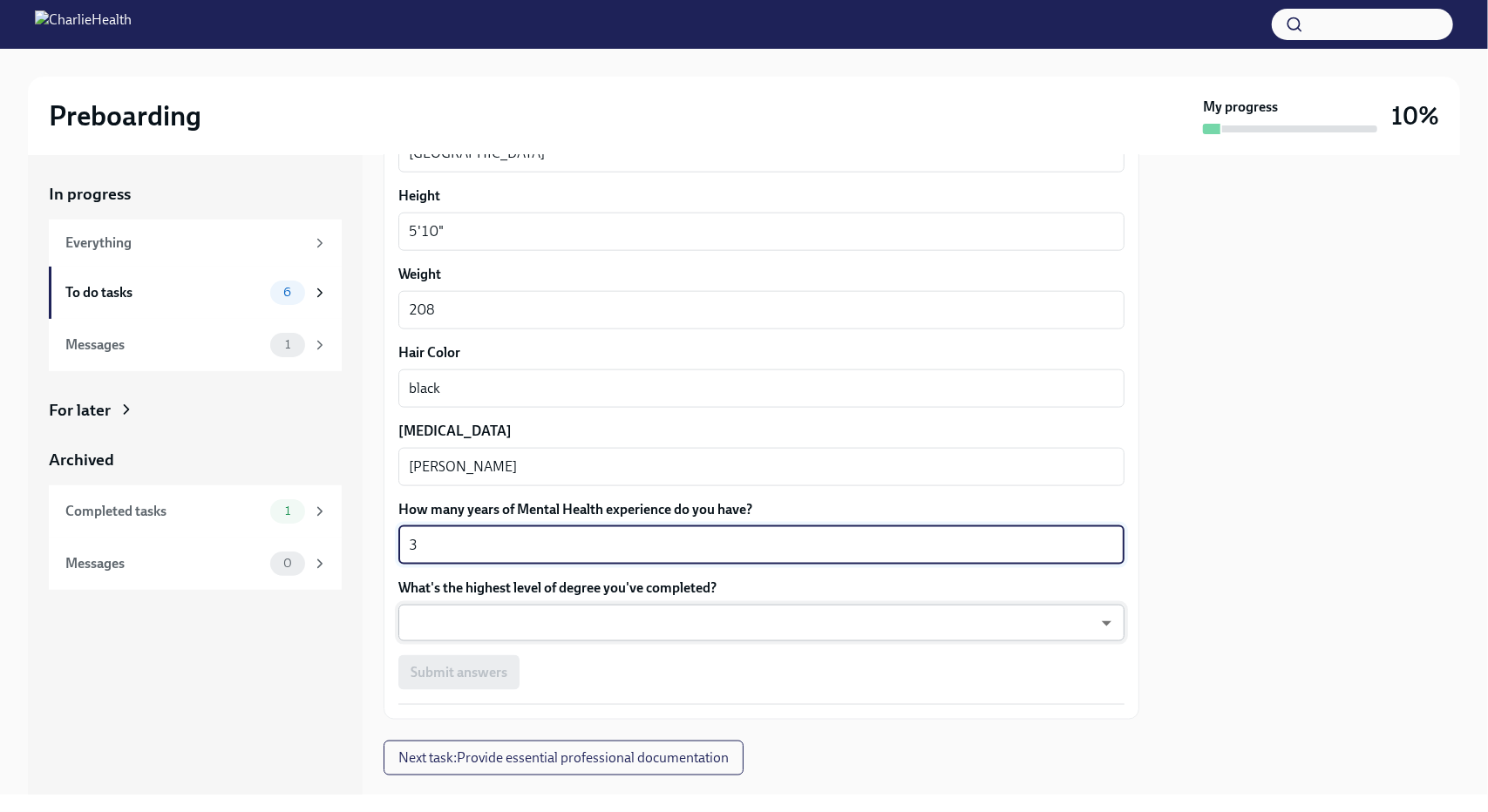
type textarea "3"
click at [532, 613] on body "Preboarding My progress 10% In progress Everything To do tasks 6 Messages 1 For…" at bounding box center [744, 406] width 1488 height 812
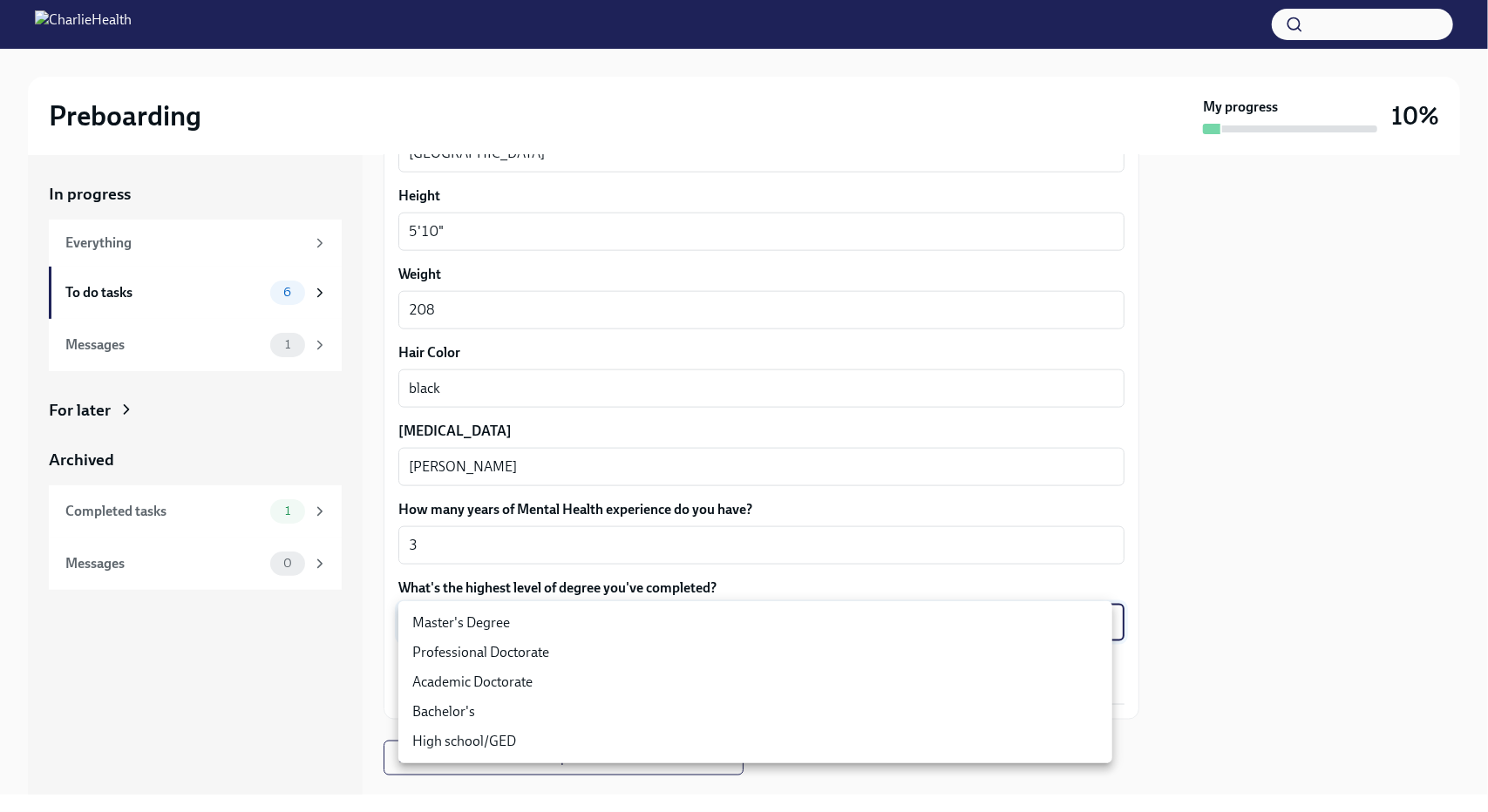
click at [507, 623] on li "Master's Degree" at bounding box center [755, 623] width 714 height 29
type input "2vBr-ghkD"
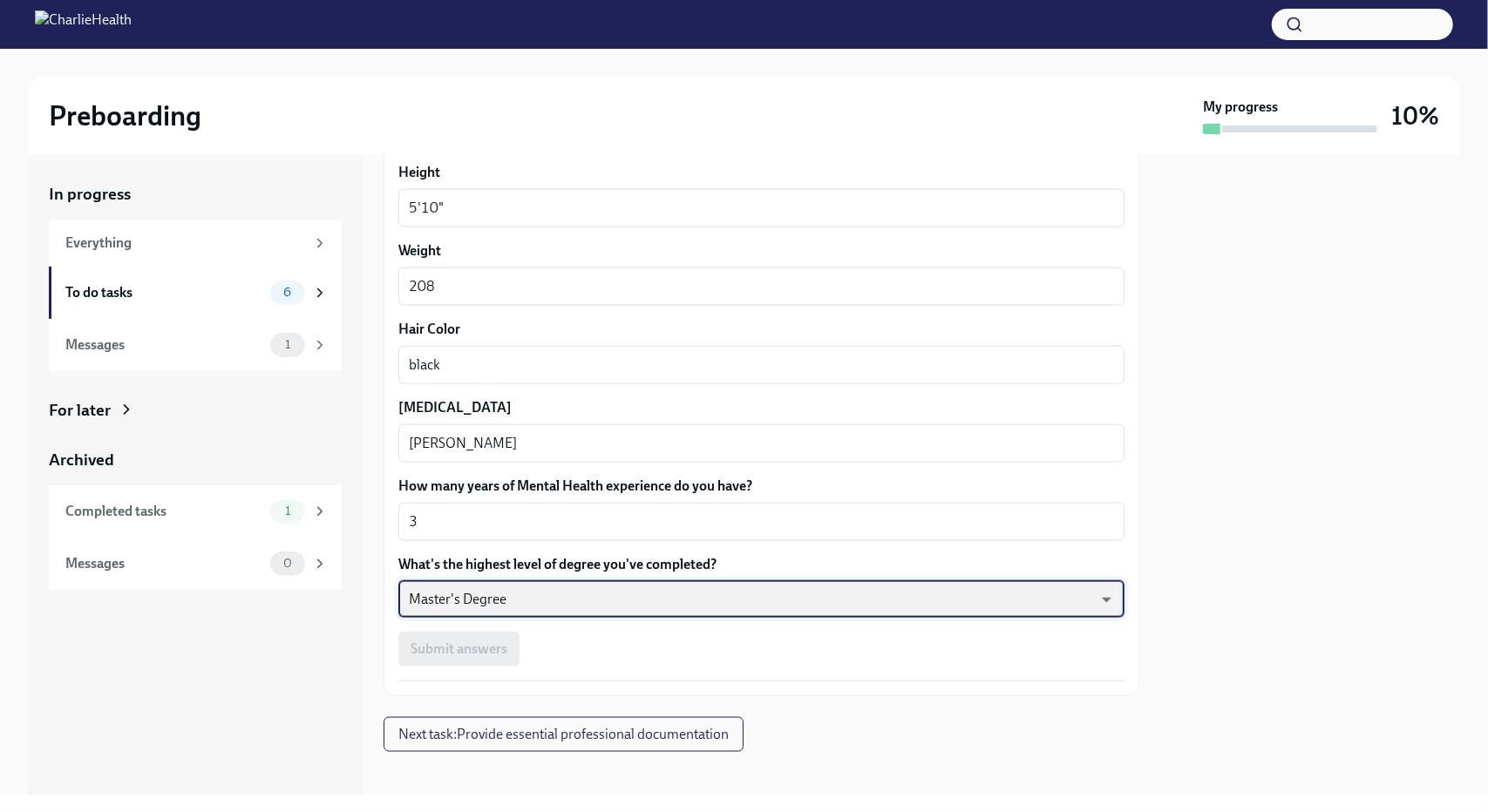
scroll to position [1459, 0]
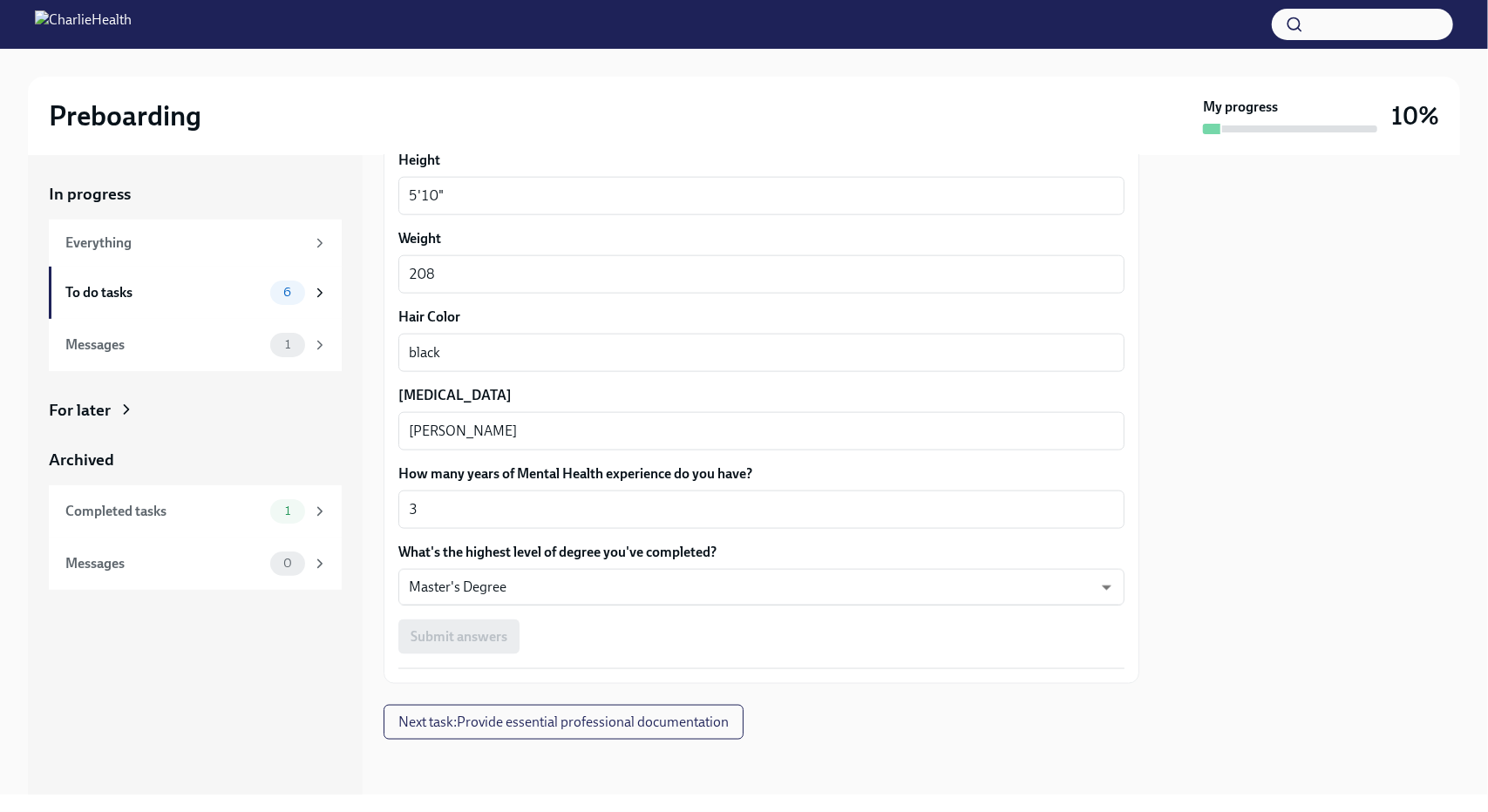
click at [634, 633] on div "Submit answers" at bounding box center [761, 637] width 726 height 35
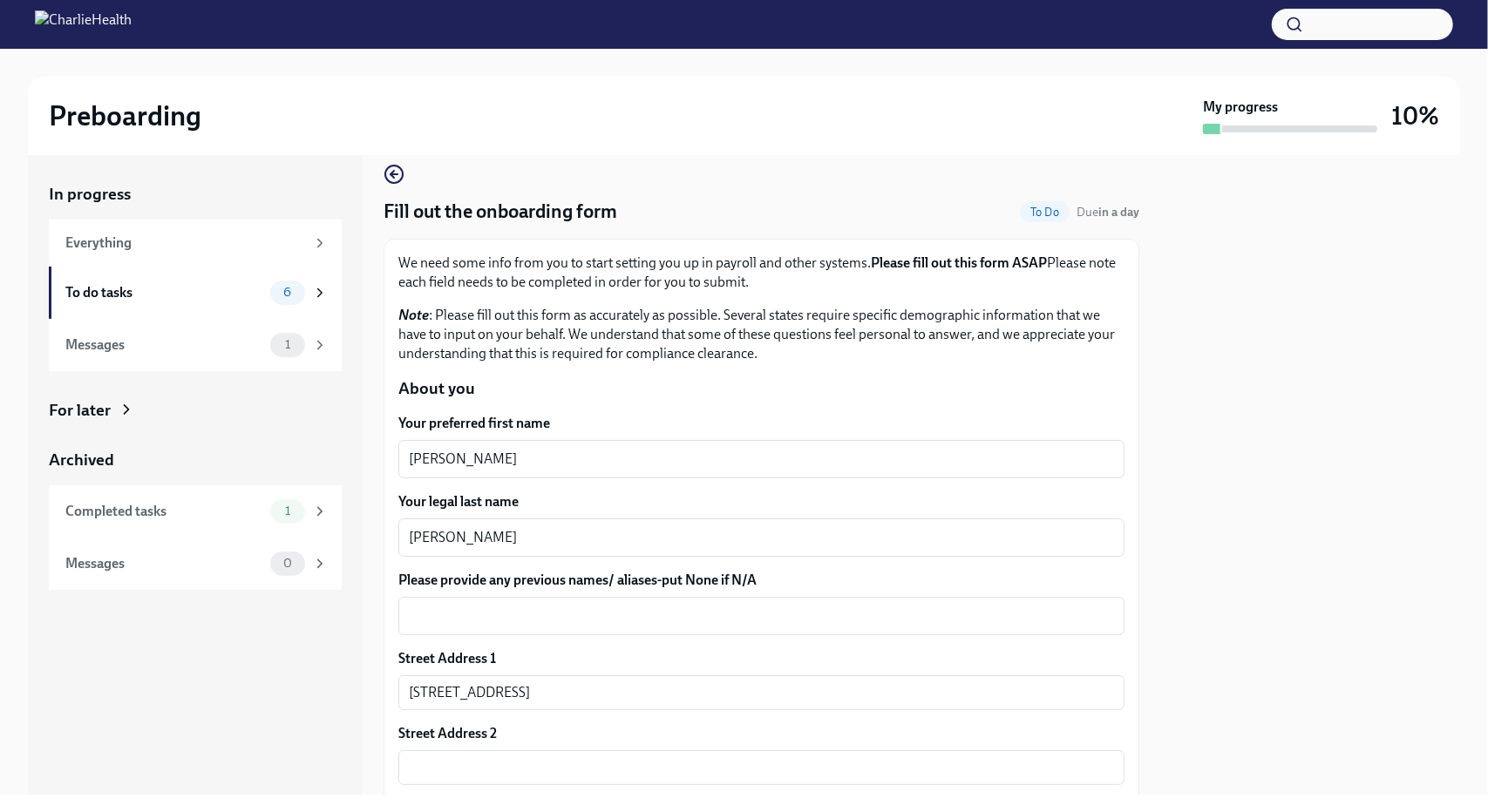
scroll to position [0, 0]
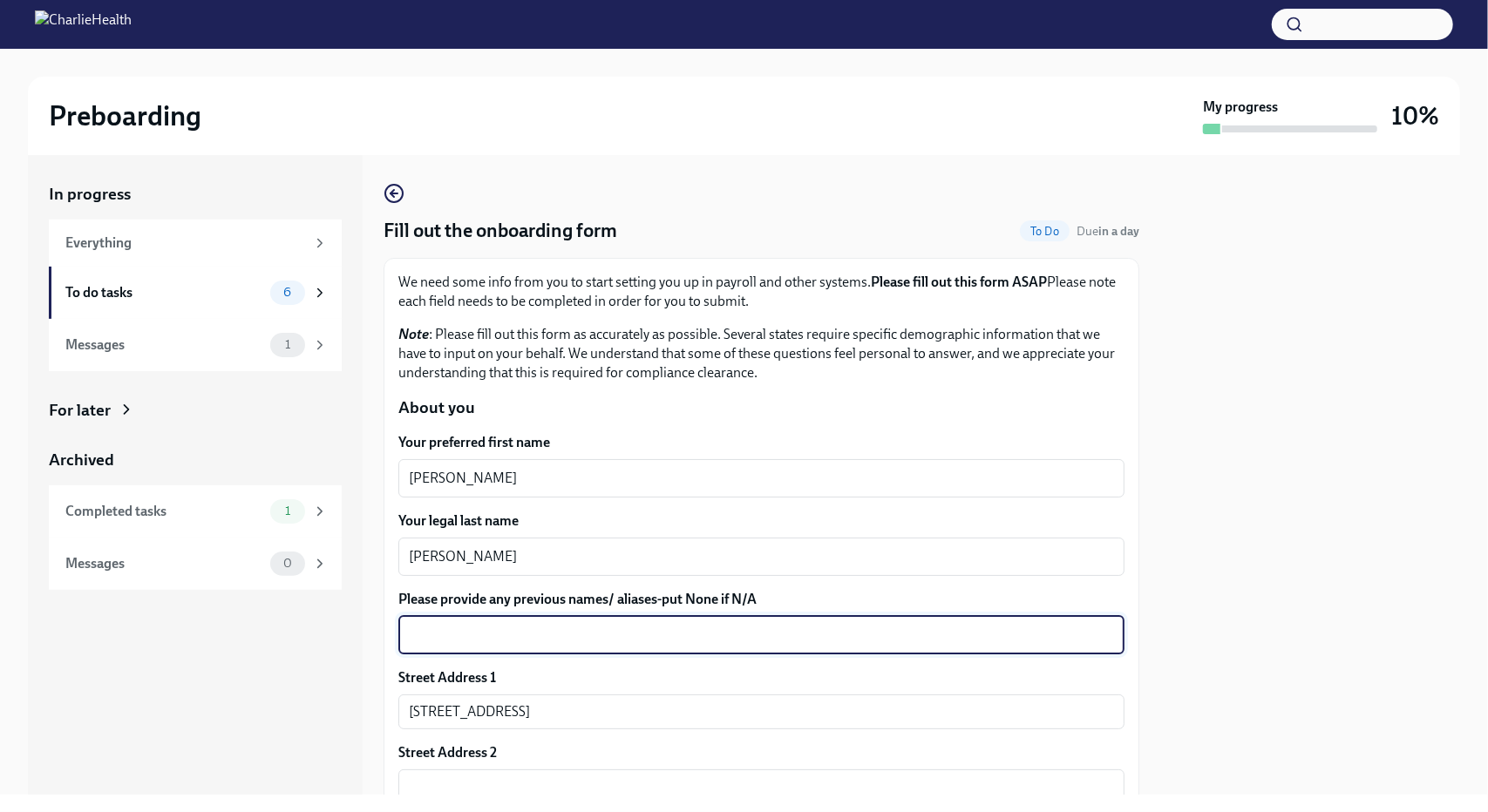
click at [565, 633] on textarea "Please provide any previous names/ aliases-put None if N/A" at bounding box center [761, 636] width 705 height 21
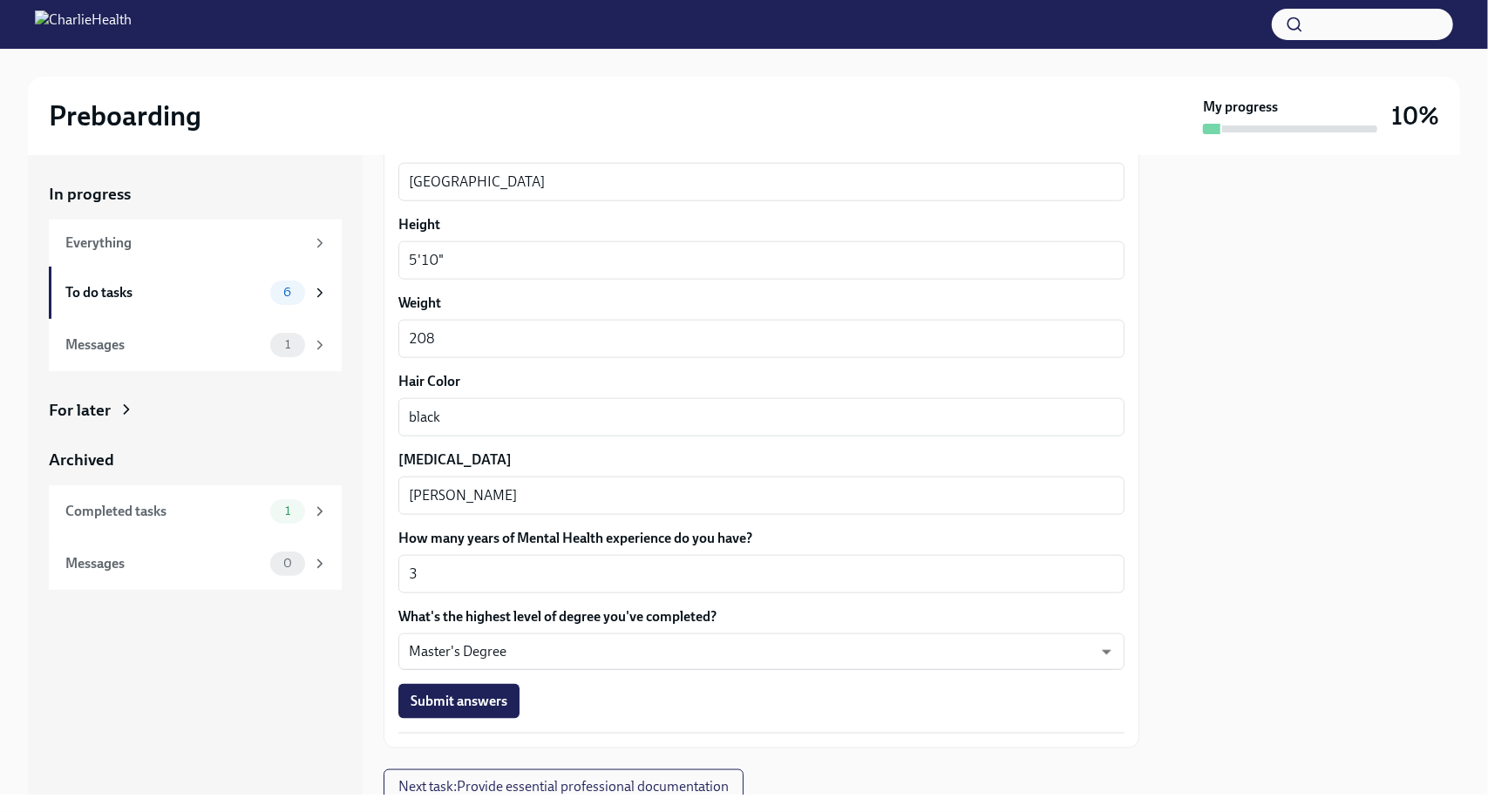
scroll to position [1459, 0]
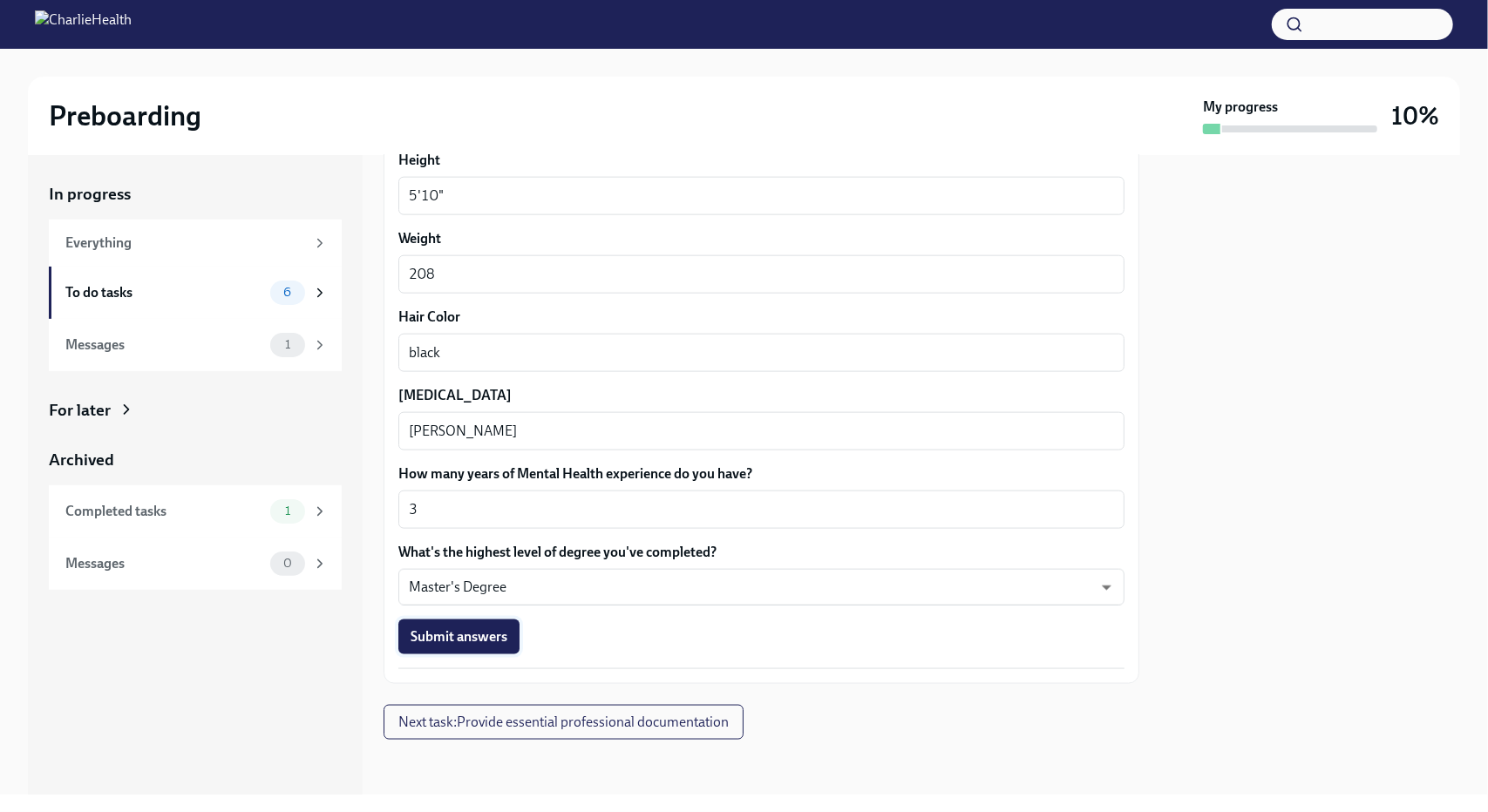
type textarea "n/a"
click at [462, 638] on span "Submit answers" at bounding box center [459, 638] width 97 height 18
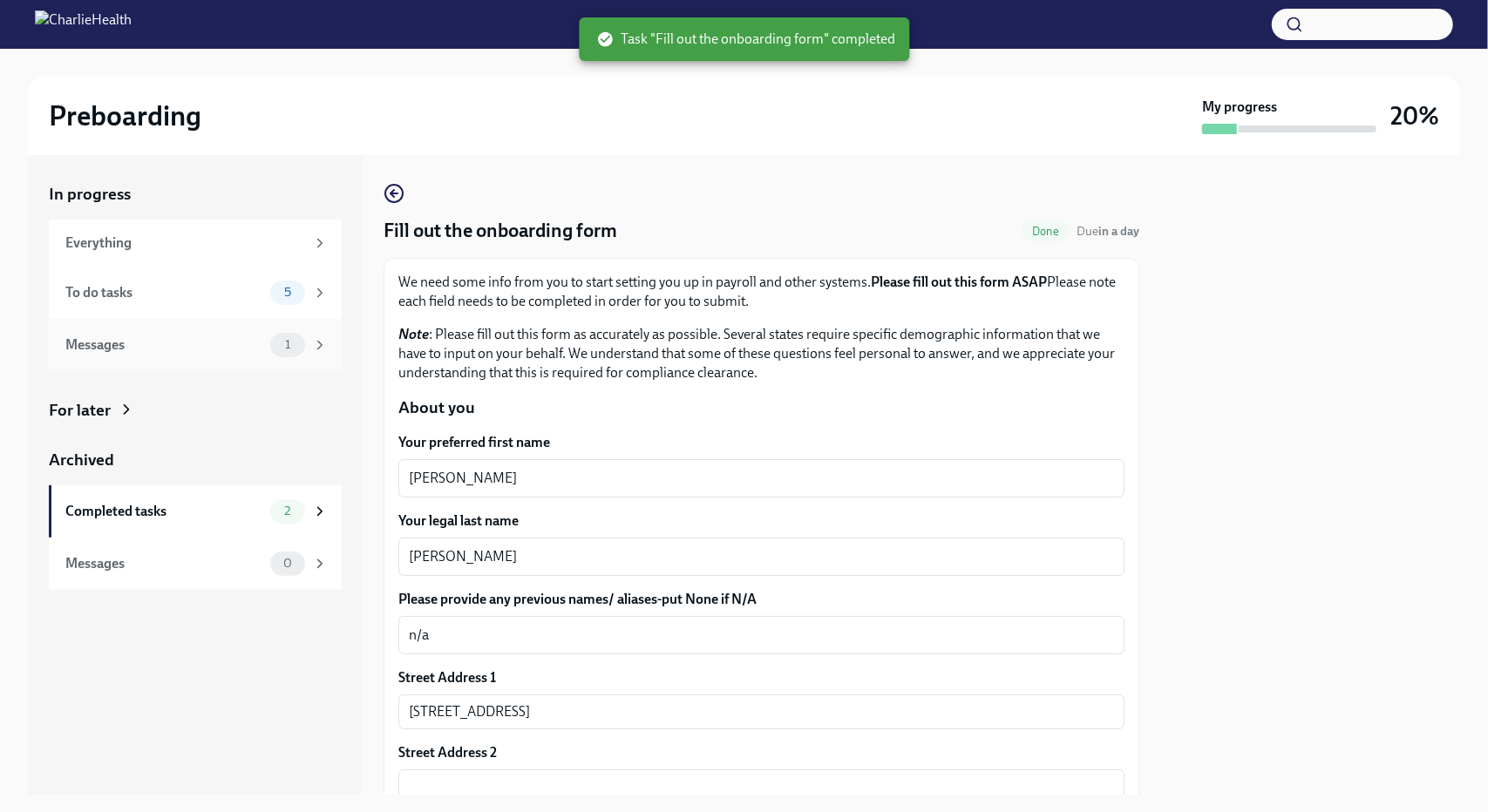
click at [181, 342] on div "Messages" at bounding box center [164, 345] width 197 height 20
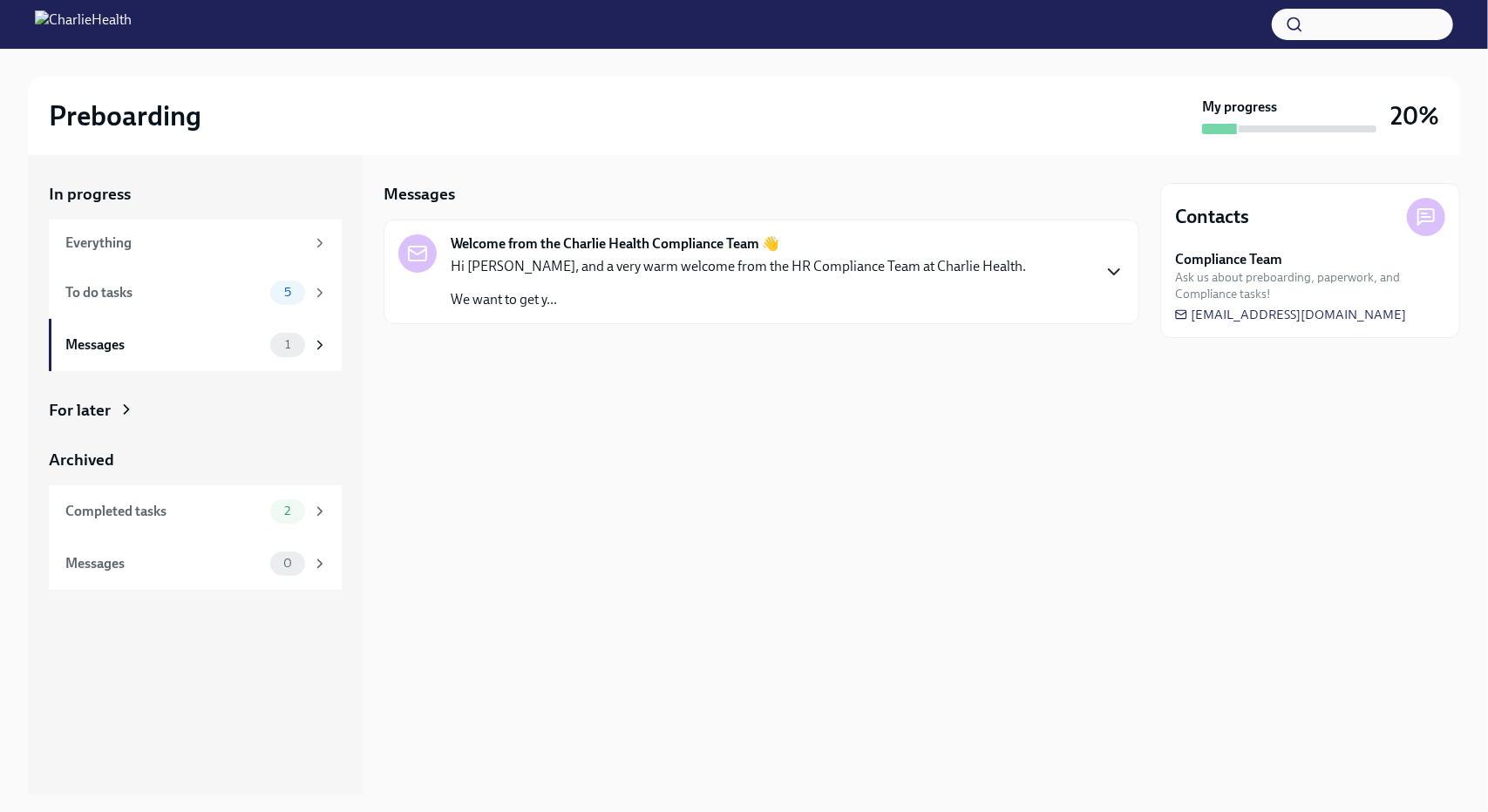
click at [1121, 273] on icon "button" at bounding box center [1114, 272] width 21 height 21
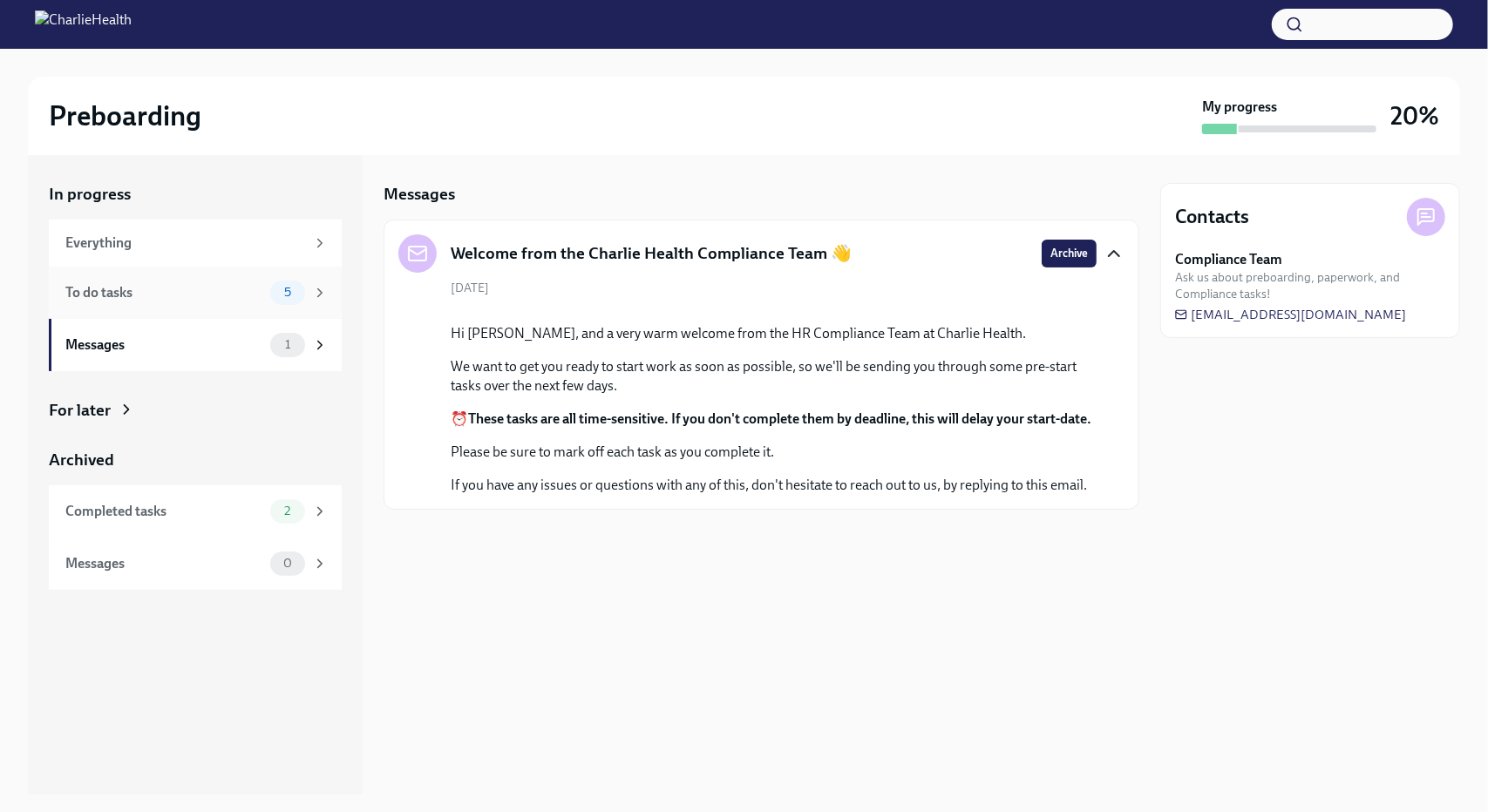
click at [120, 285] on div "To do tasks" at bounding box center [164, 293] width 197 height 20
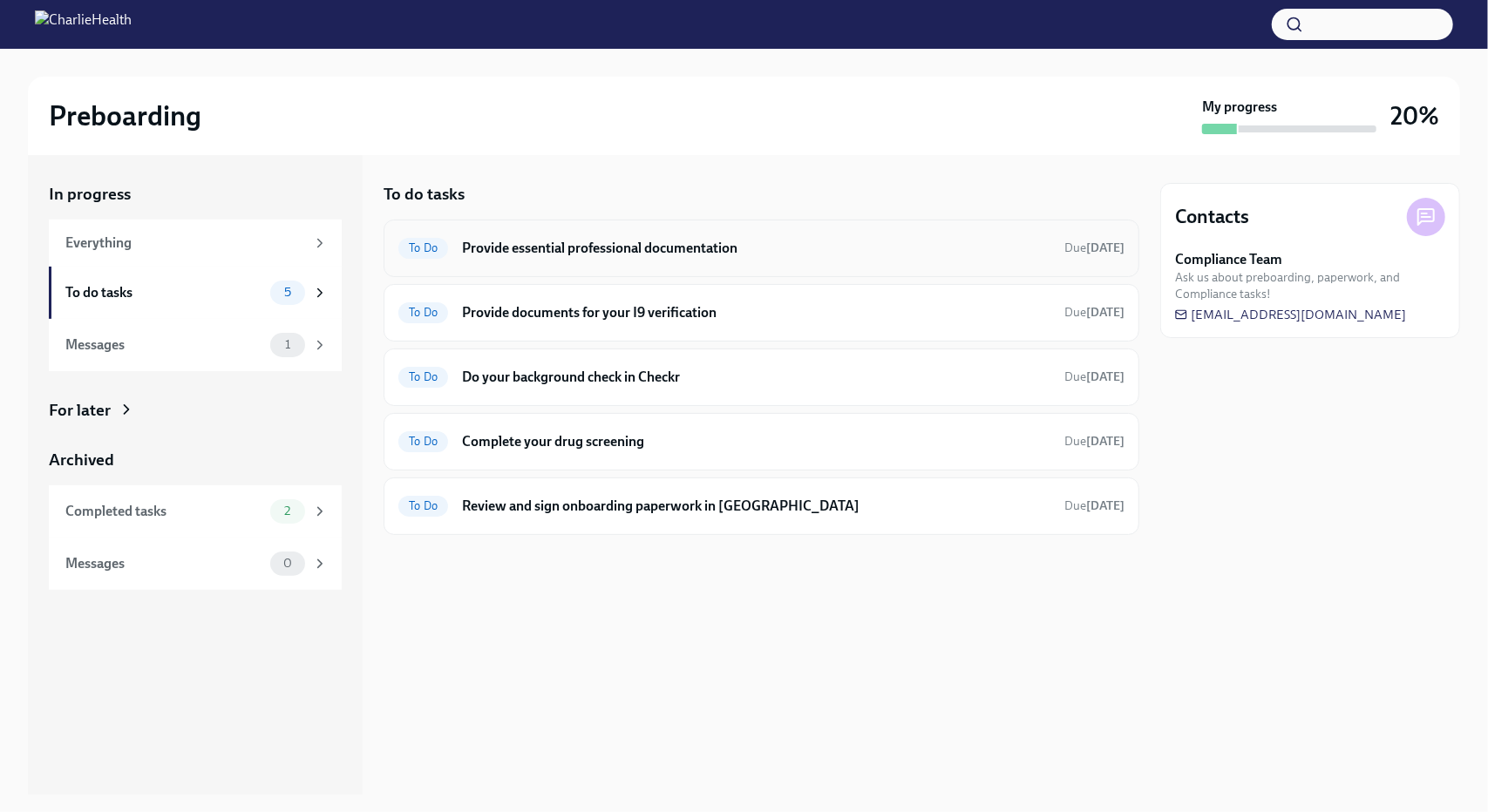
click at [603, 248] on h6 "Provide essential professional documentation" at bounding box center [755, 248] width 588 height 20
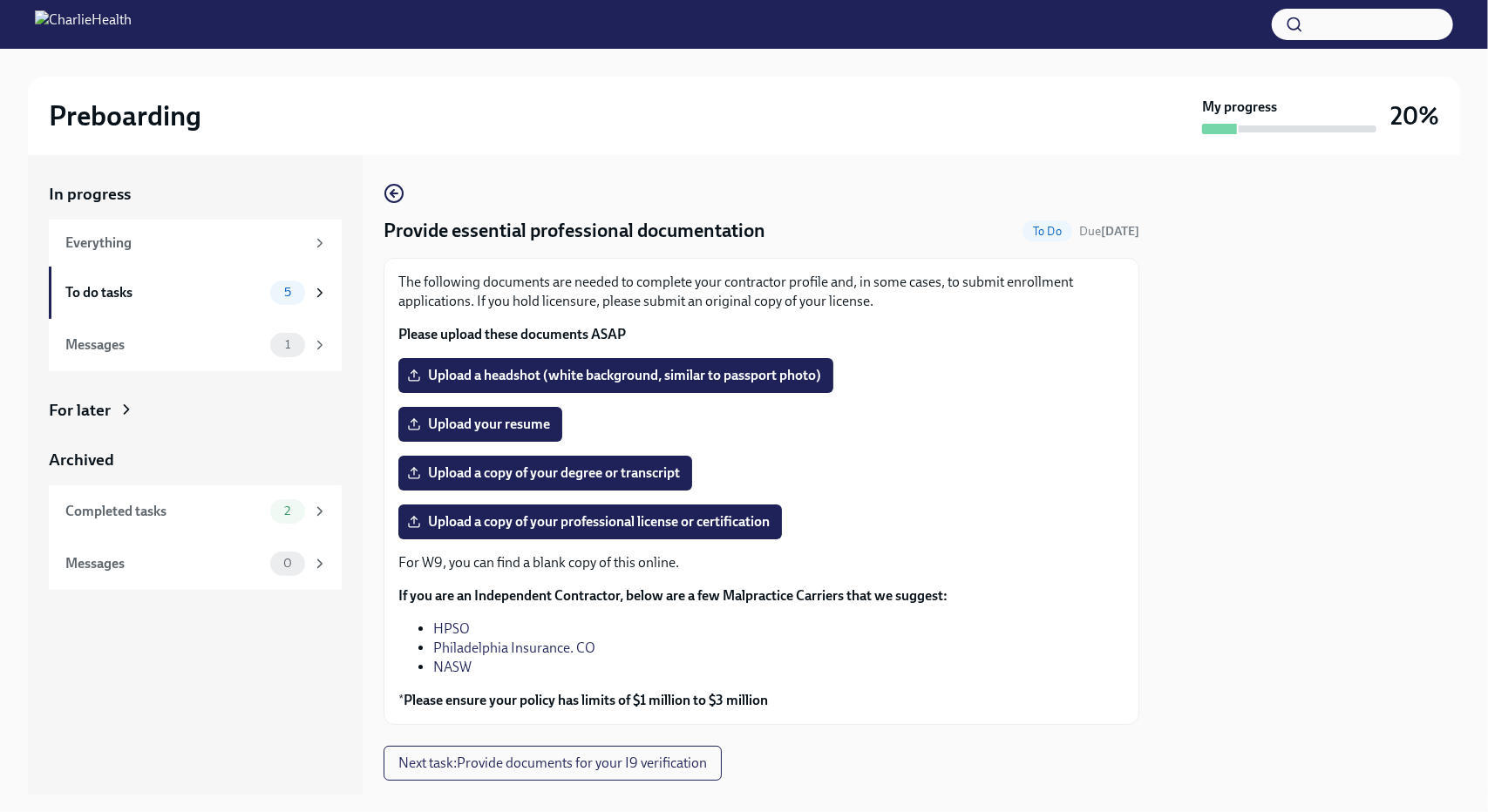
scroll to position [41, 0]
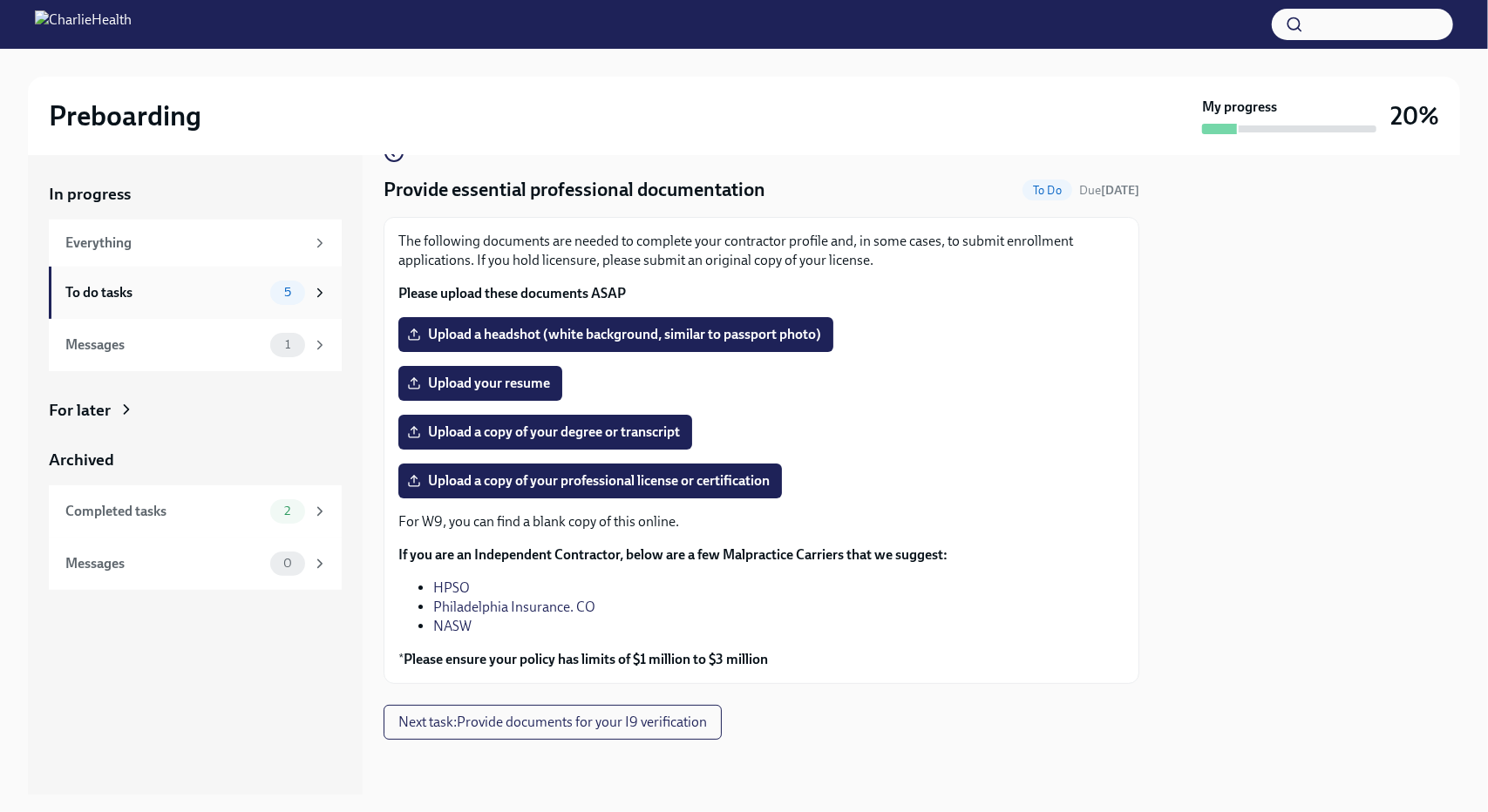
click at [177, 293] on div "To do tasks" at bounding box center [164, 293] width 197 height 20
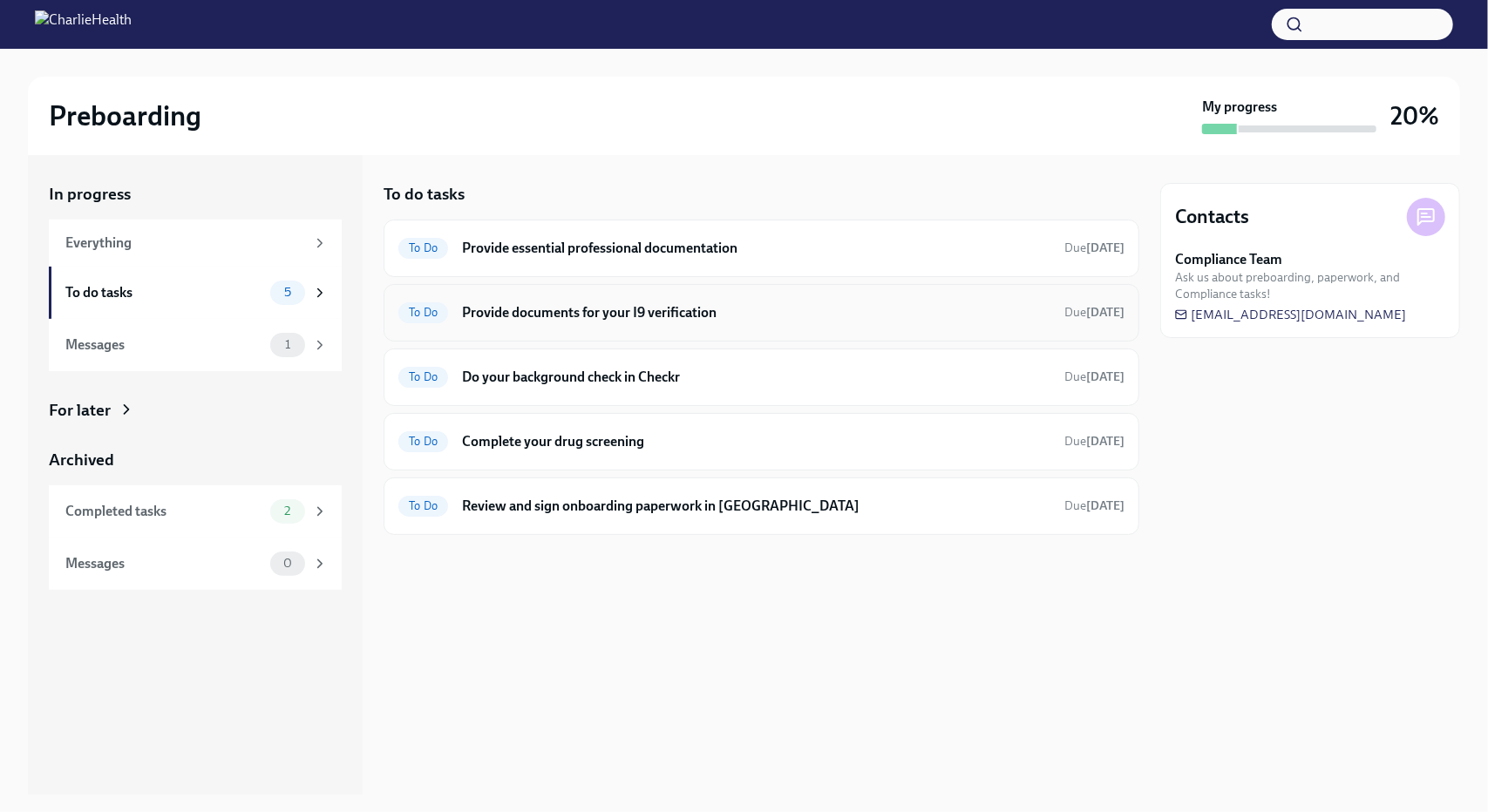
click at [629, 310] on h6 "Provide documents for your I9 verification" at bounding box center [755, 313] width 588 height 20
